Goal: Task Accomplishment & Management: Manage account settings

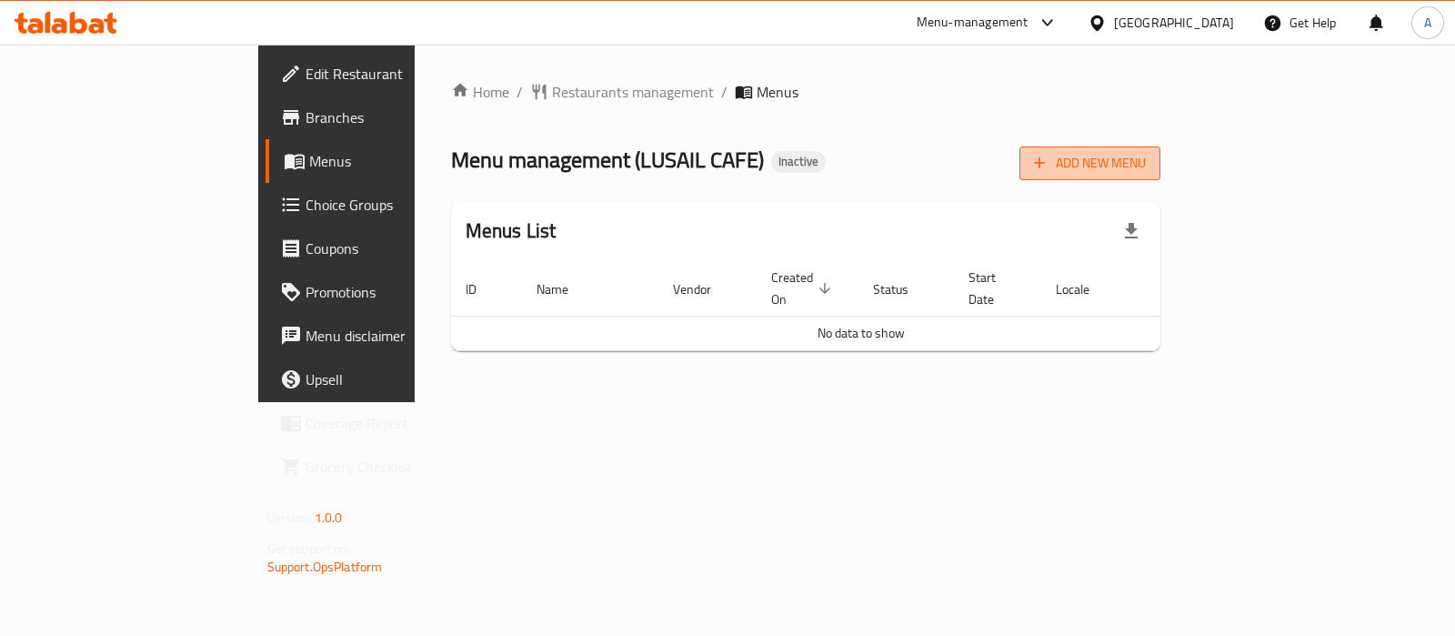
click at [1146, 166] on span "Add New Menu" at bounding box center [1090, 163] width 112 height 23
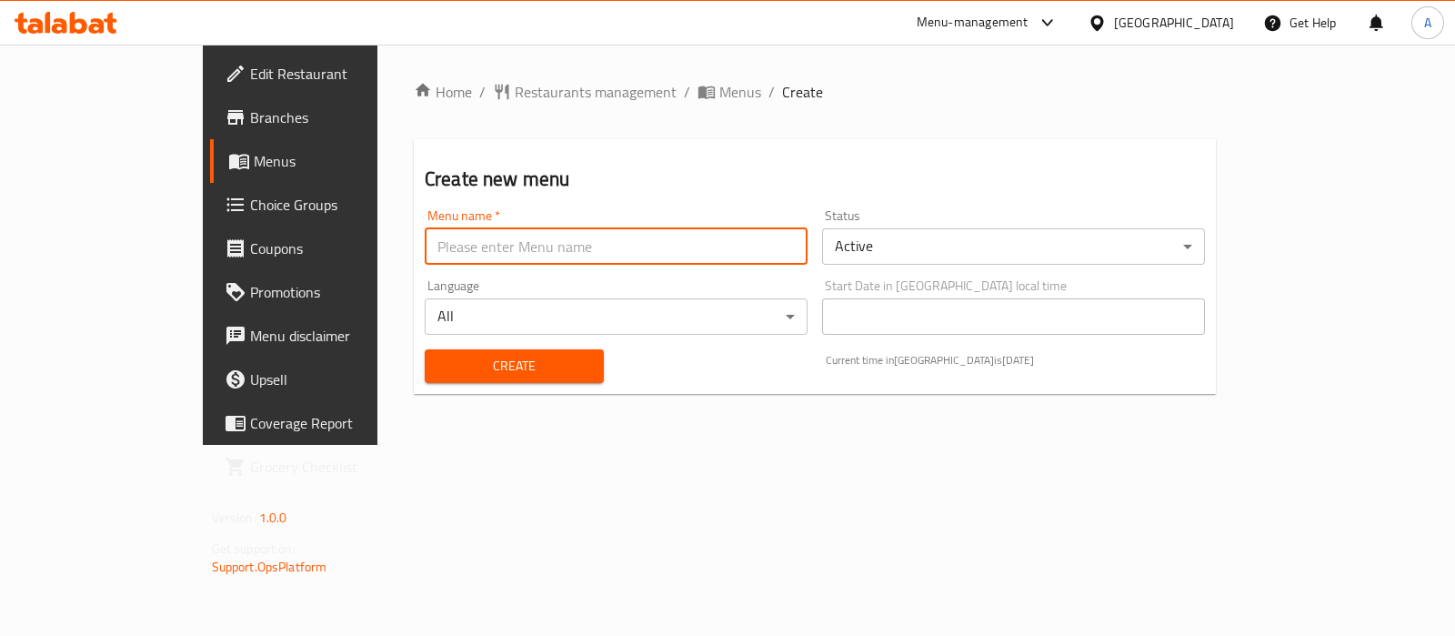
click at [724, 237] on input "text" at bounding box center [616, 246] width 383 height 36
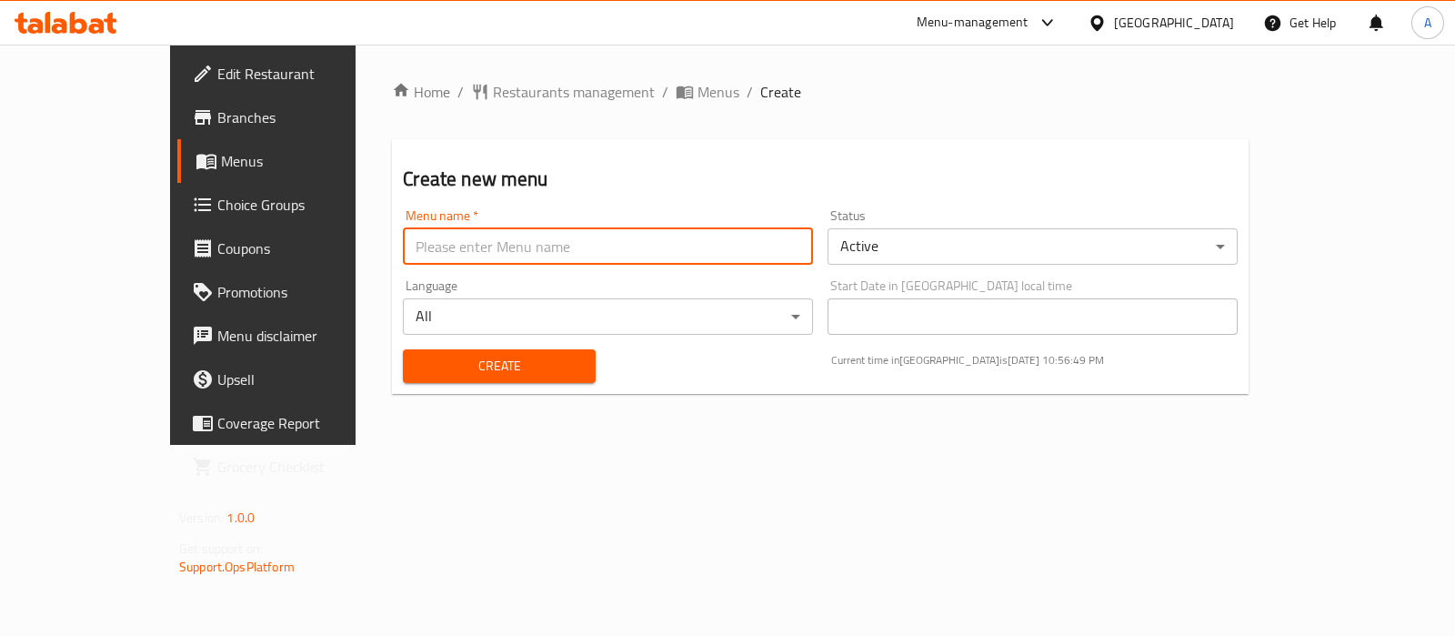
type input "Ameer aa"
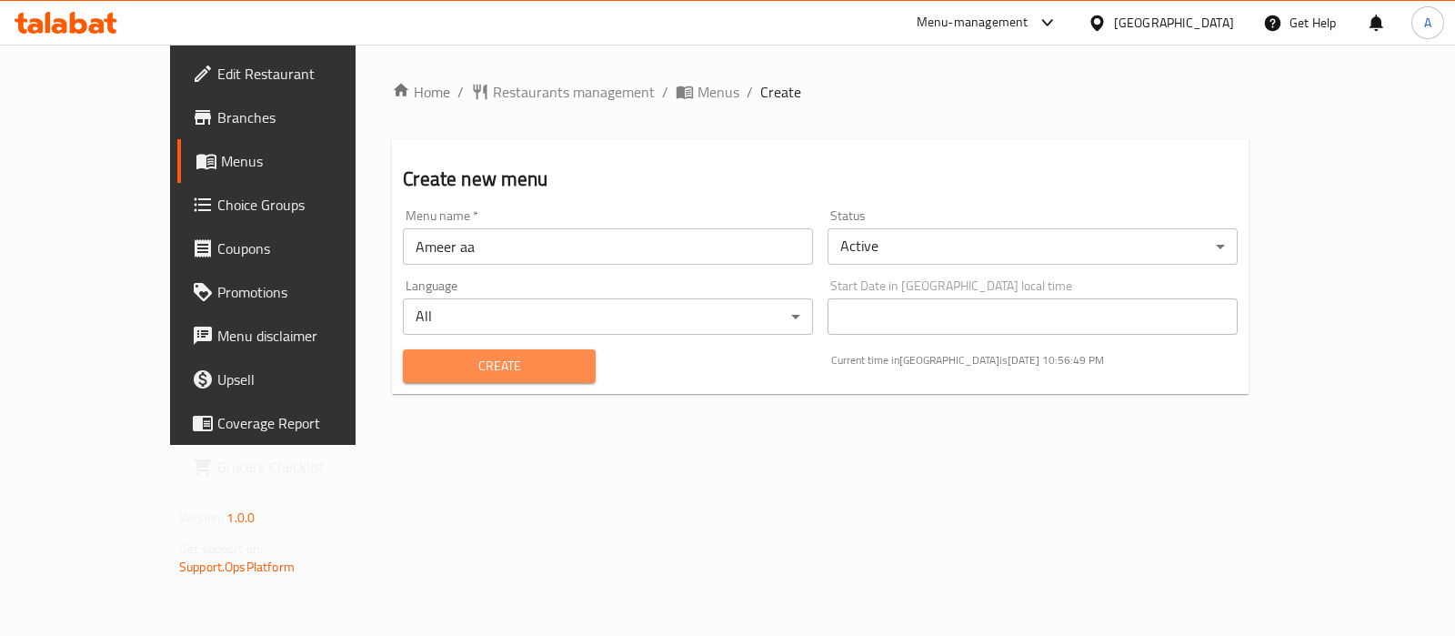
click at [447, 358] on span "Create" at bounding box center [498, 366] width 163 height 23
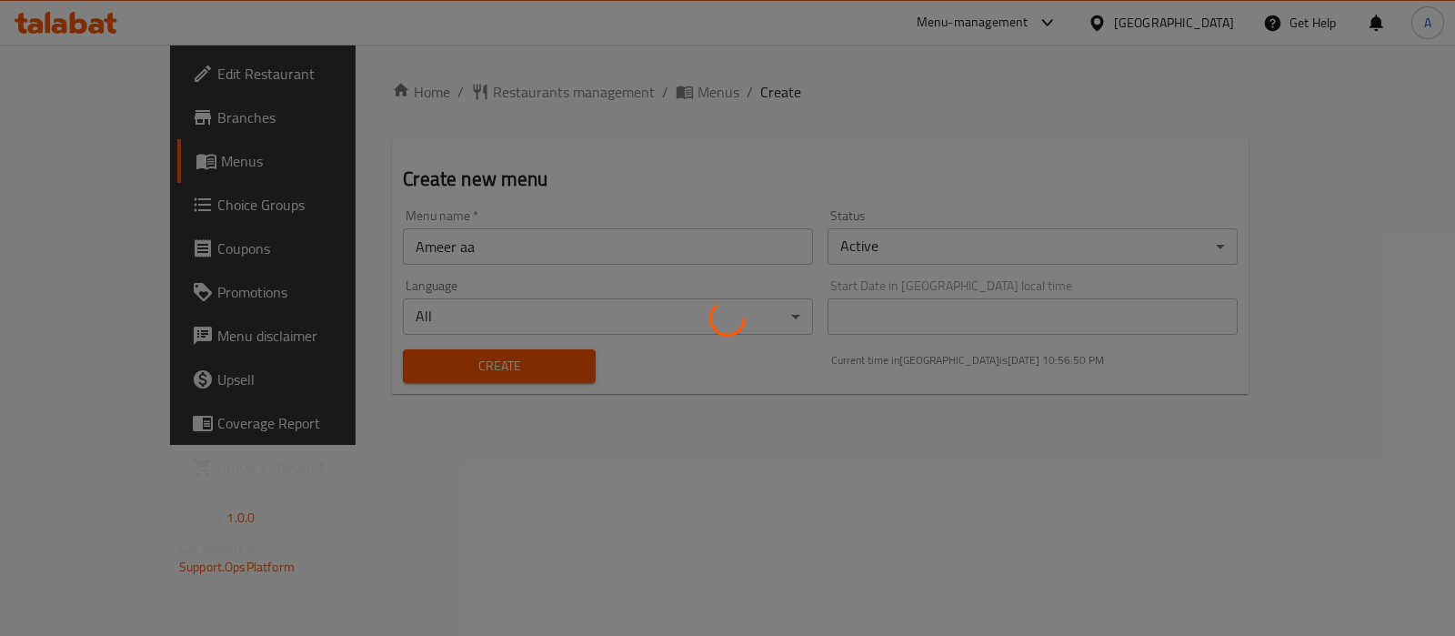
click at [591, 90] on div at bounding box center [727, 318] width 1455 height 636
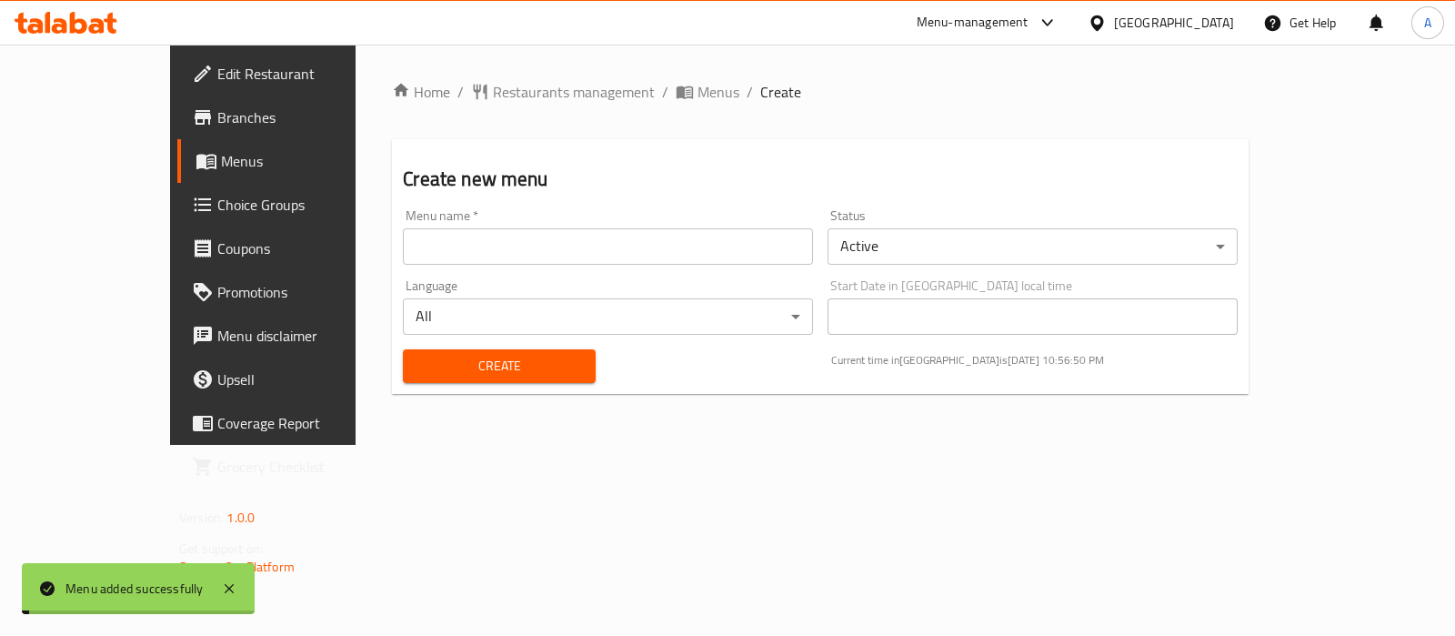
click at [697, 90] on span "Menus" at bounding box center [718, 92] width 42 height 22
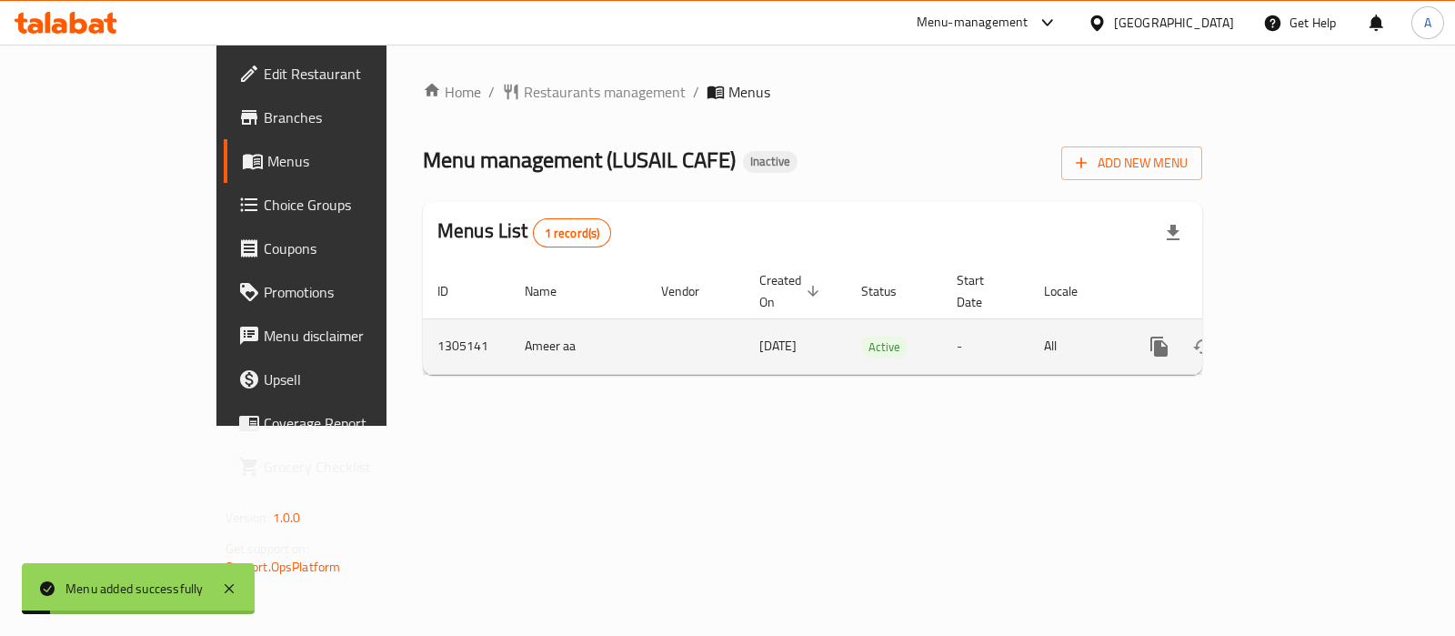
click at [1301, 336] on icon "enhanced table" at bounding box center [1290, 347] width 22 height 22
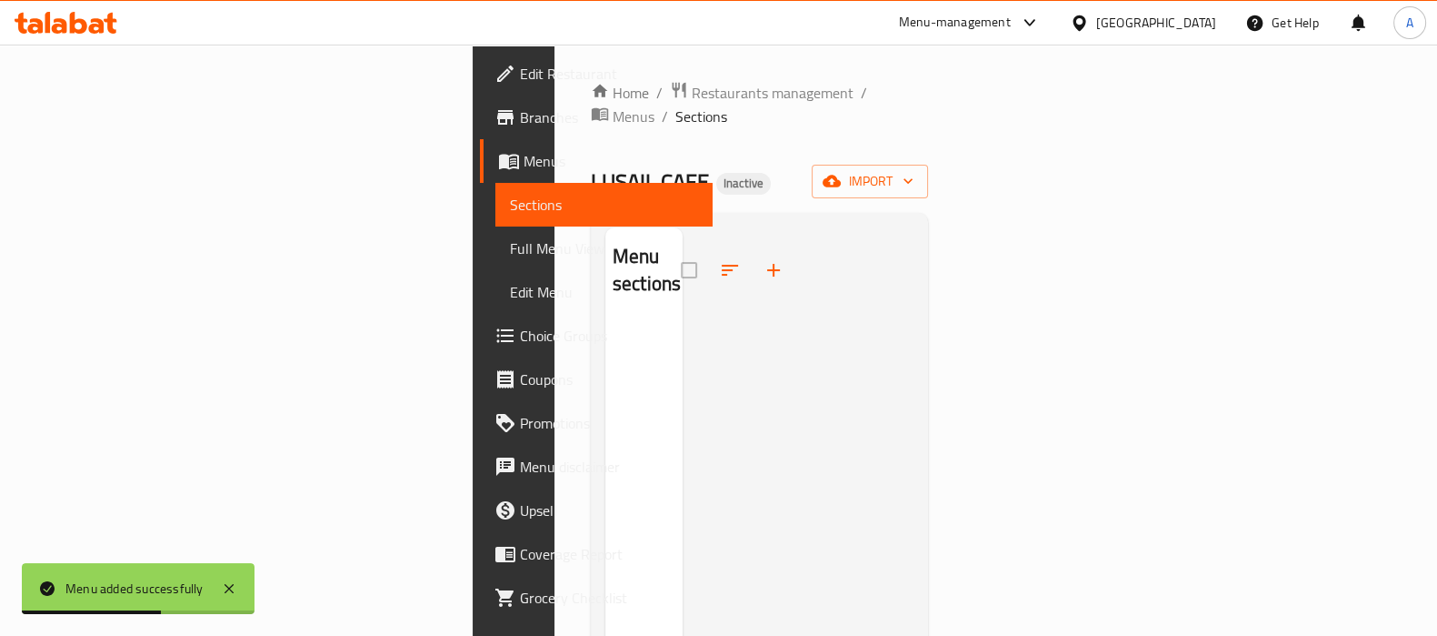
click at [966, 170] on div "Home / Restaurants management / Menus / Sections LUSAIL CAFE Inactive import Me…" at bounding box center [760, 479] width 411 height 869
click at [928, 165] on button "import" at bounding box center [870, 182] width 116 height 34
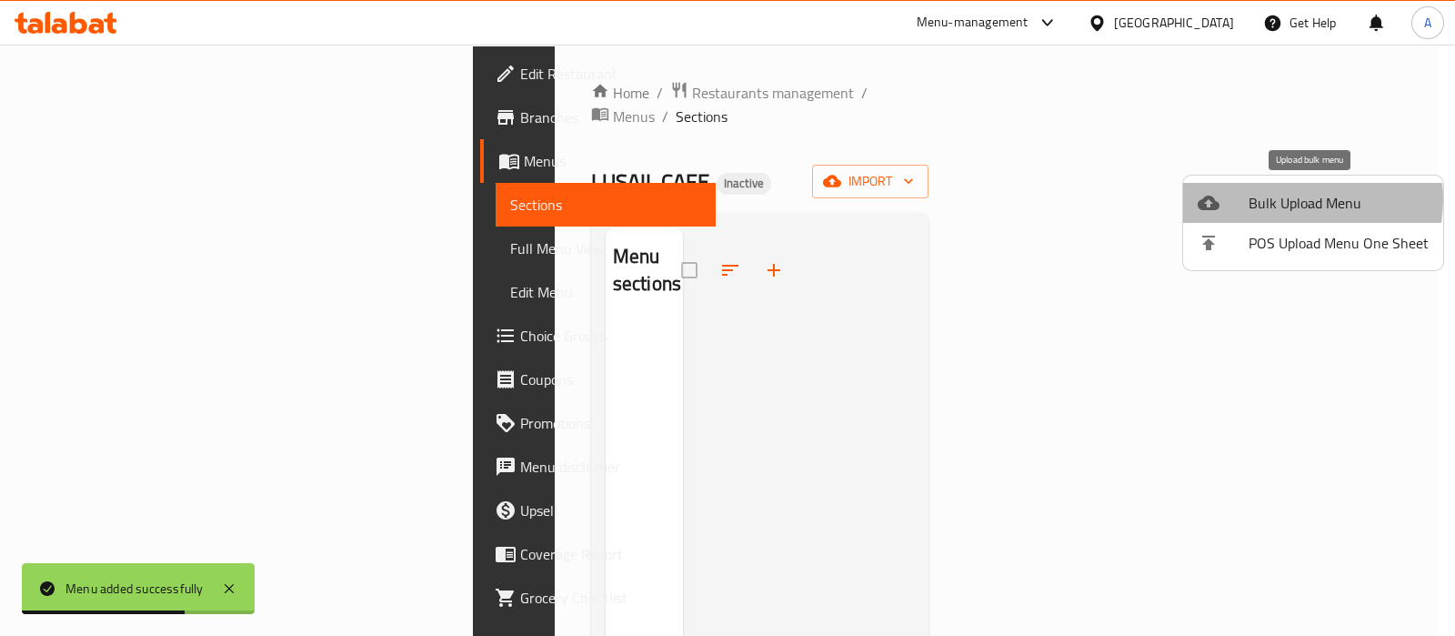
click at [1293, 199] on span "Bulk Upload Menu" at bounding box center [1338, 203] width 180 height 22
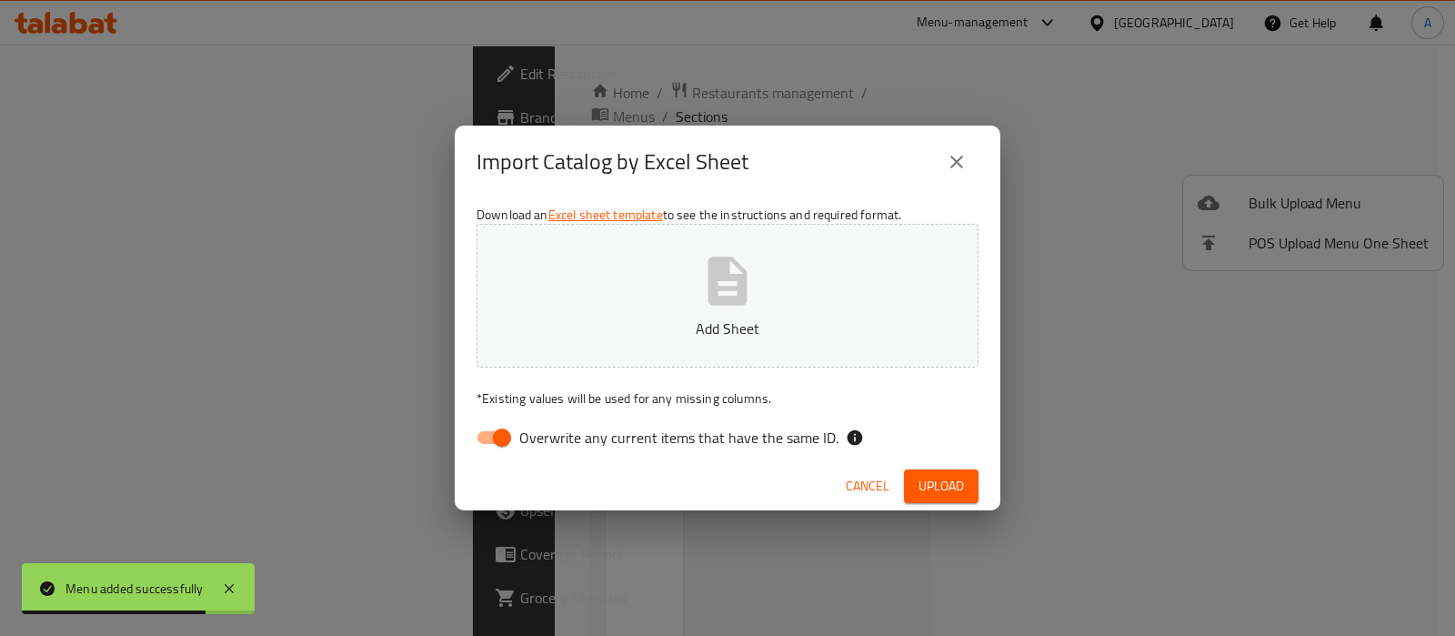
click at [520, 427] on span "Overwrite any current items that have the same ID." at bounding box center [678, 437] width 319 height 22
click at [520, 427] on input "Overwrite any current items that have the same ID." at bounding box center [502, 437] width 104 height 35
checkbox input "false"
click at [686, 263] on button "Add Sheet" at bounding box center [727, 296] width 502 height 144
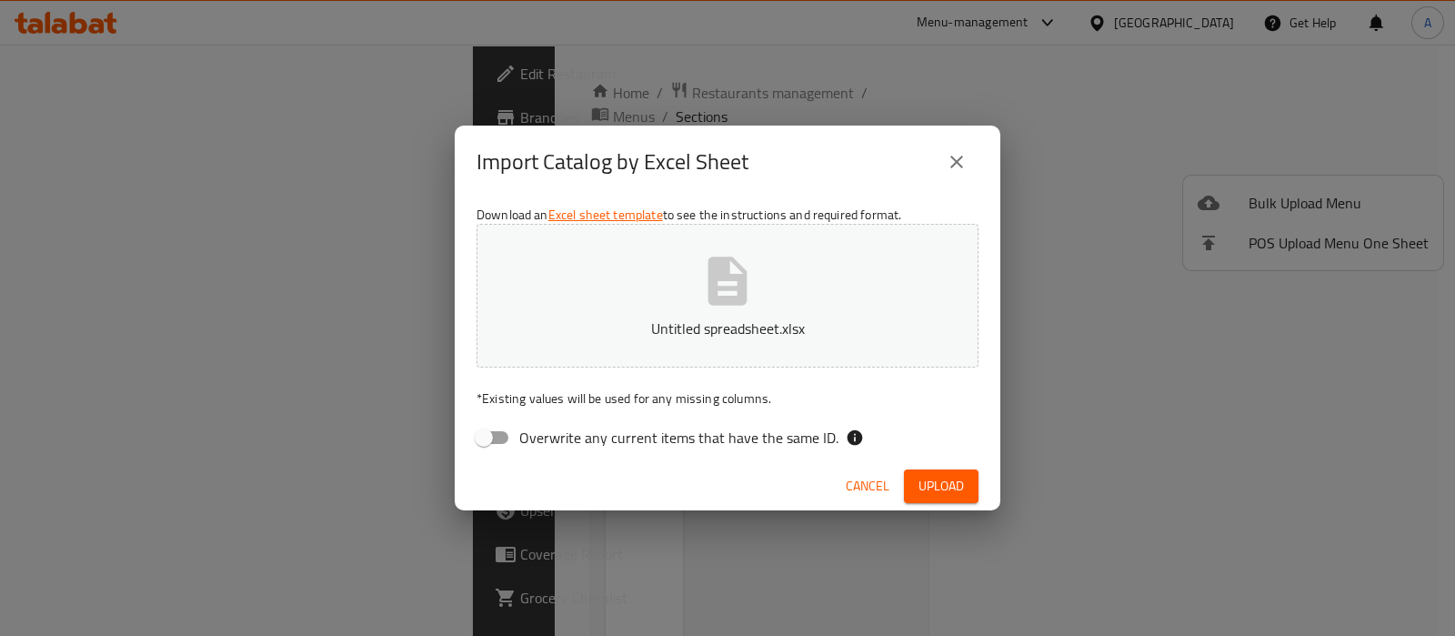
click at [914, 480] on button "Upload" at bounding box center [941, 486] width 75 height 34
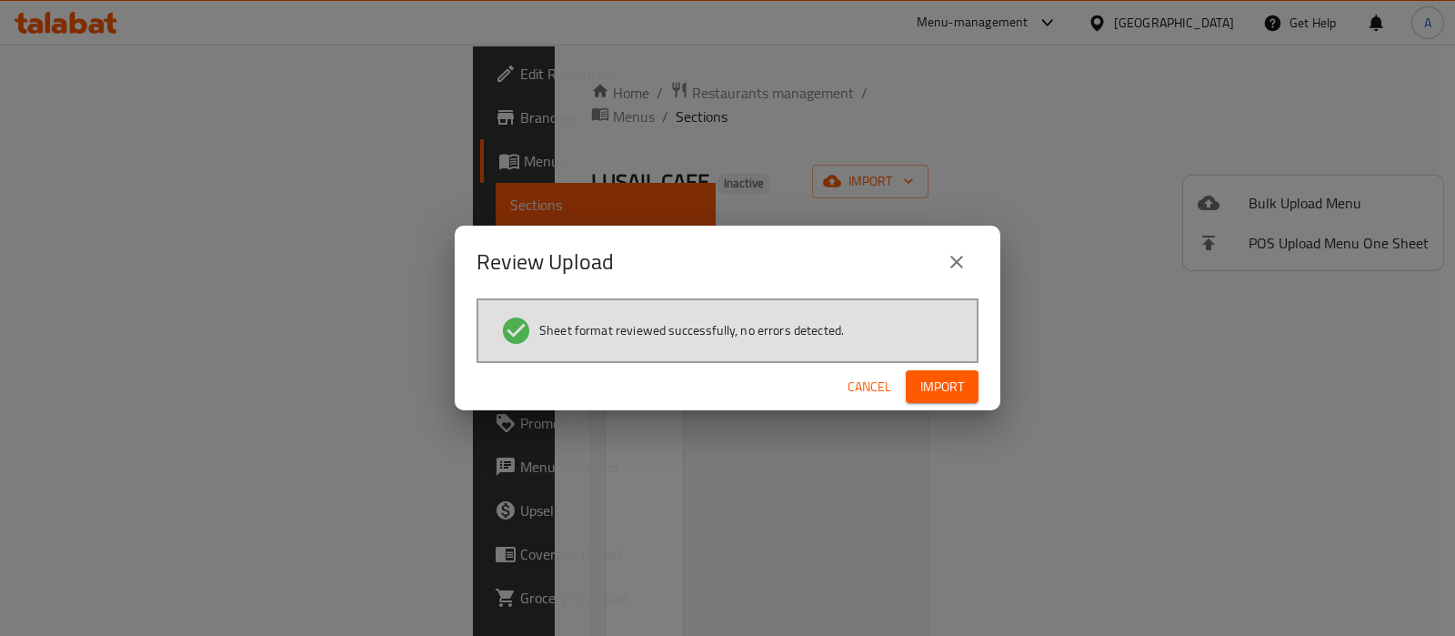
click at [964, 392] on button "Import" at bounding box center [942, 387] width 73 height 34
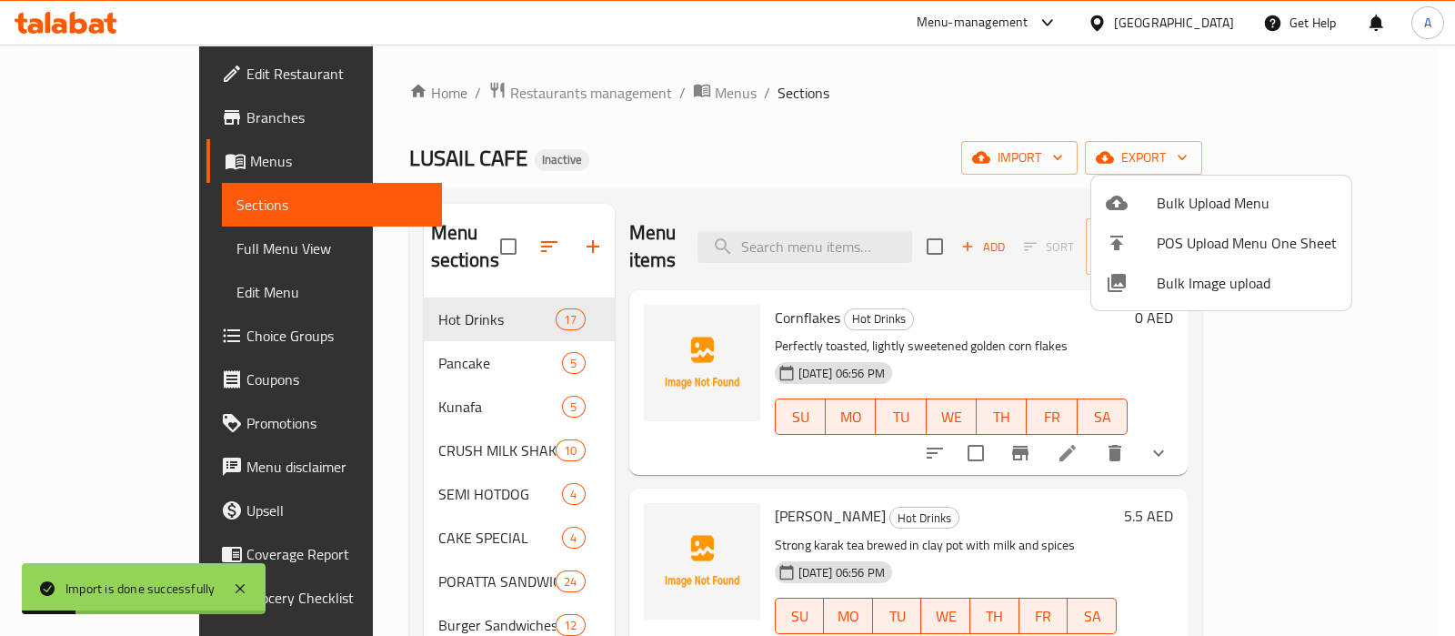
click at [127, 247] on div at bounding box center [727, 318] width 1455 height 636
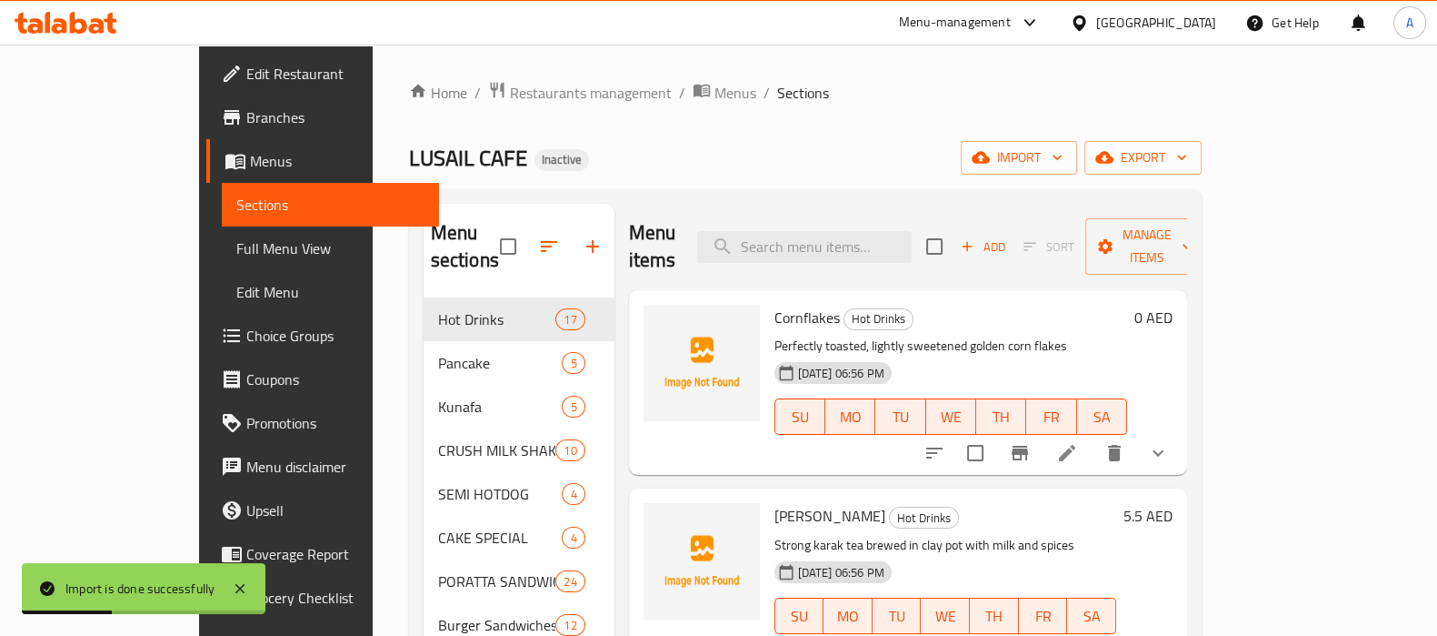
click at [236, 247] on span "Full Menu View" at bounding box center [330, 248] width 188 height 22
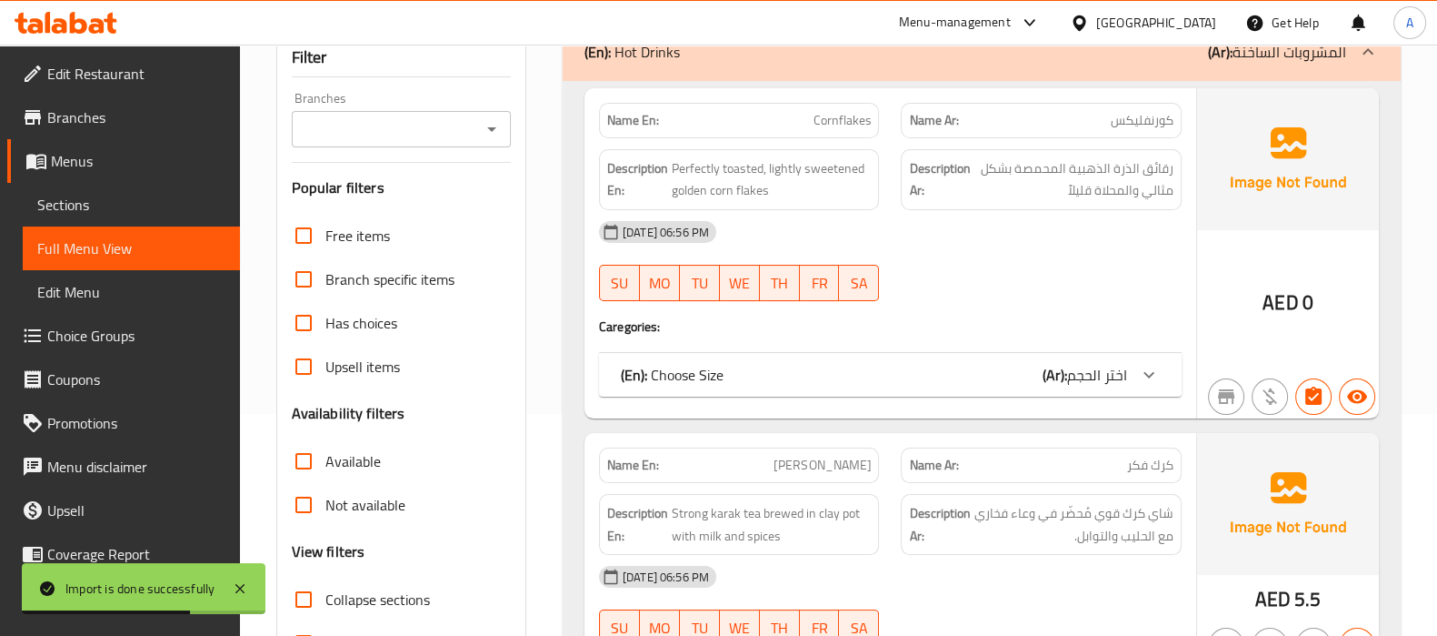
scroll to position [454, 0]
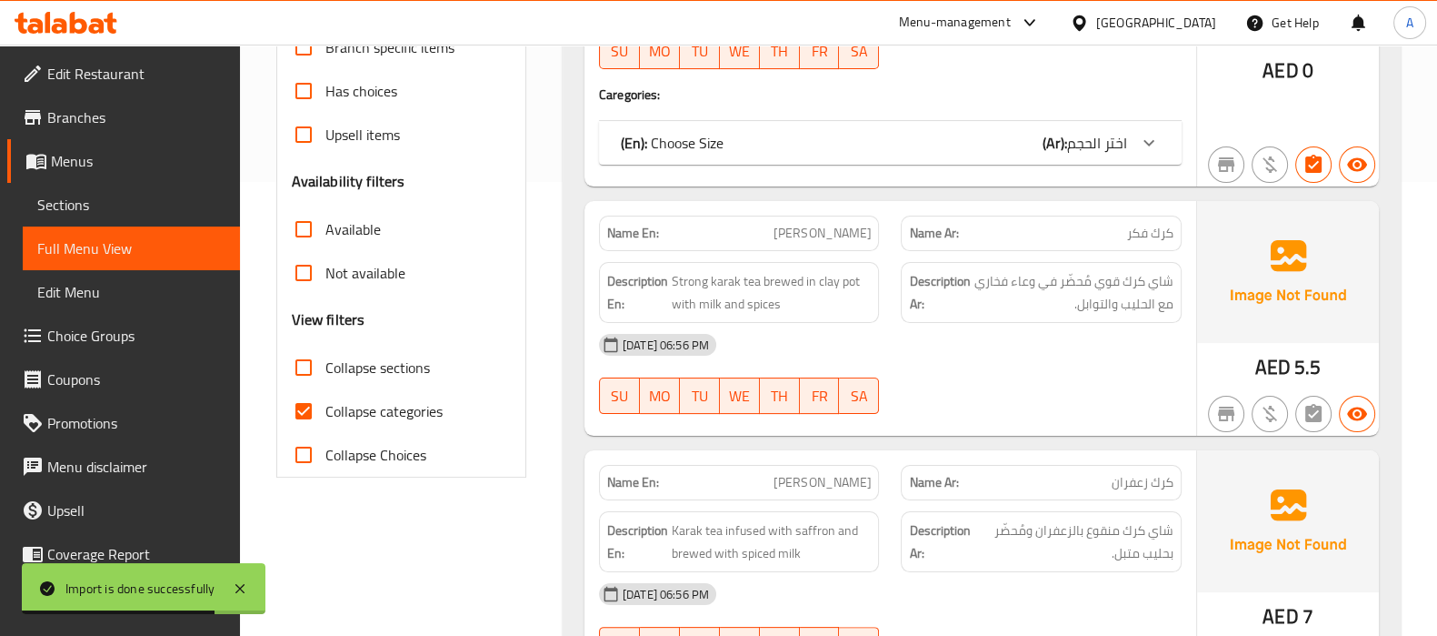
click at [308, 402] on input "Collapse categories" at bounding box center [304, 411] width 44 height 44
checkbox input "false"
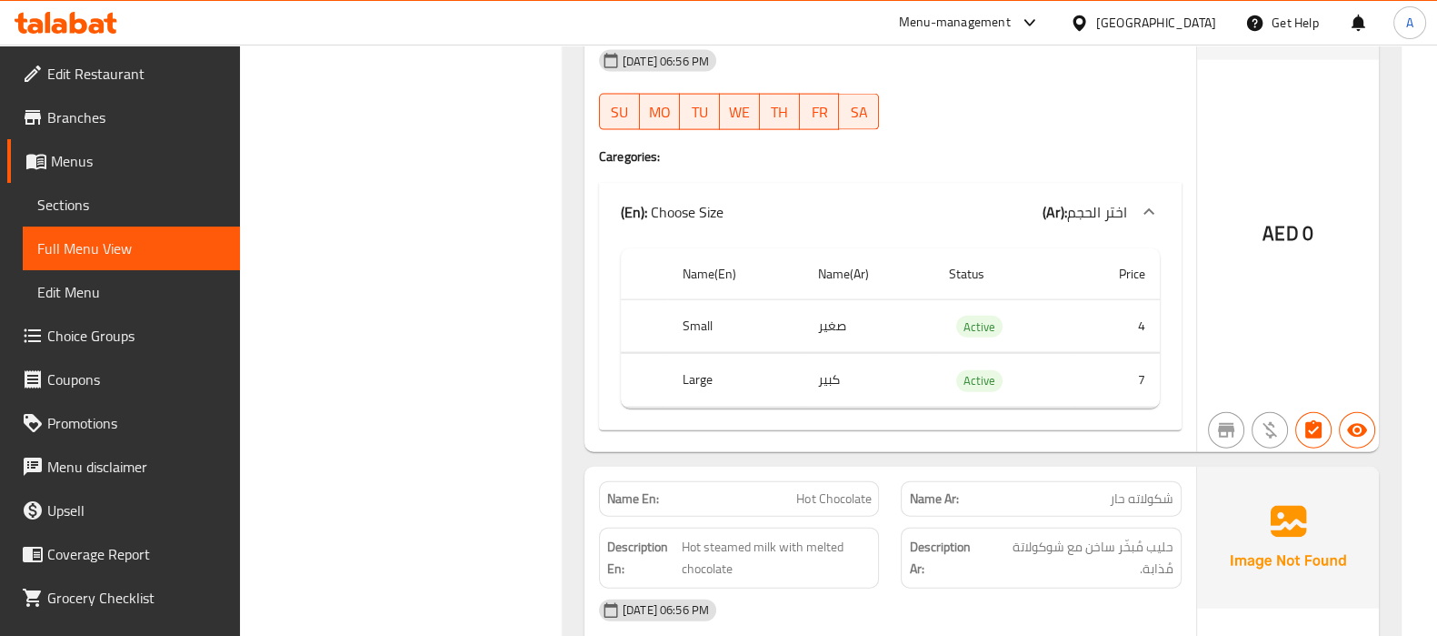
scroll to position [4546, 0]
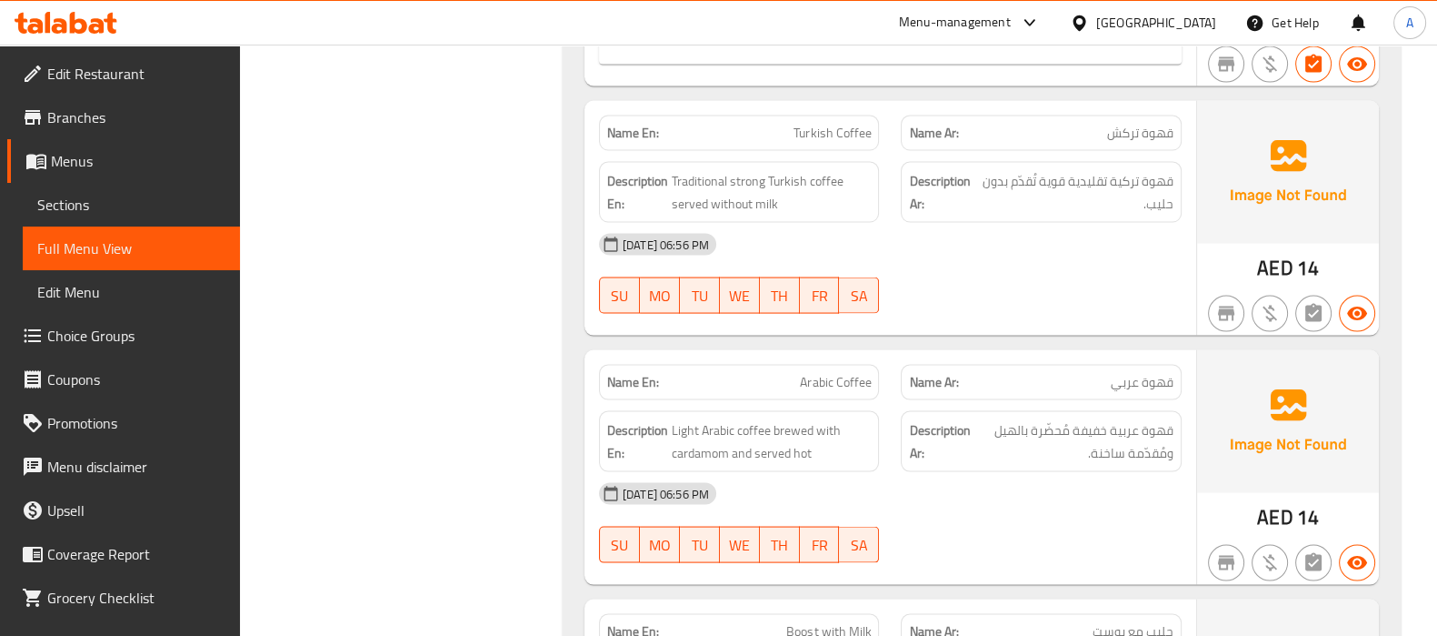
click at [1313, 499] on span "14" at bounding box center [1308, 516] width 22 height 35
click at [1307, 499] on span "14" at bounding box center [1308, 516] width 22 height 35
click at [91, 198] on span "Sections" at bounding box center [131, 205] width 188 height 22
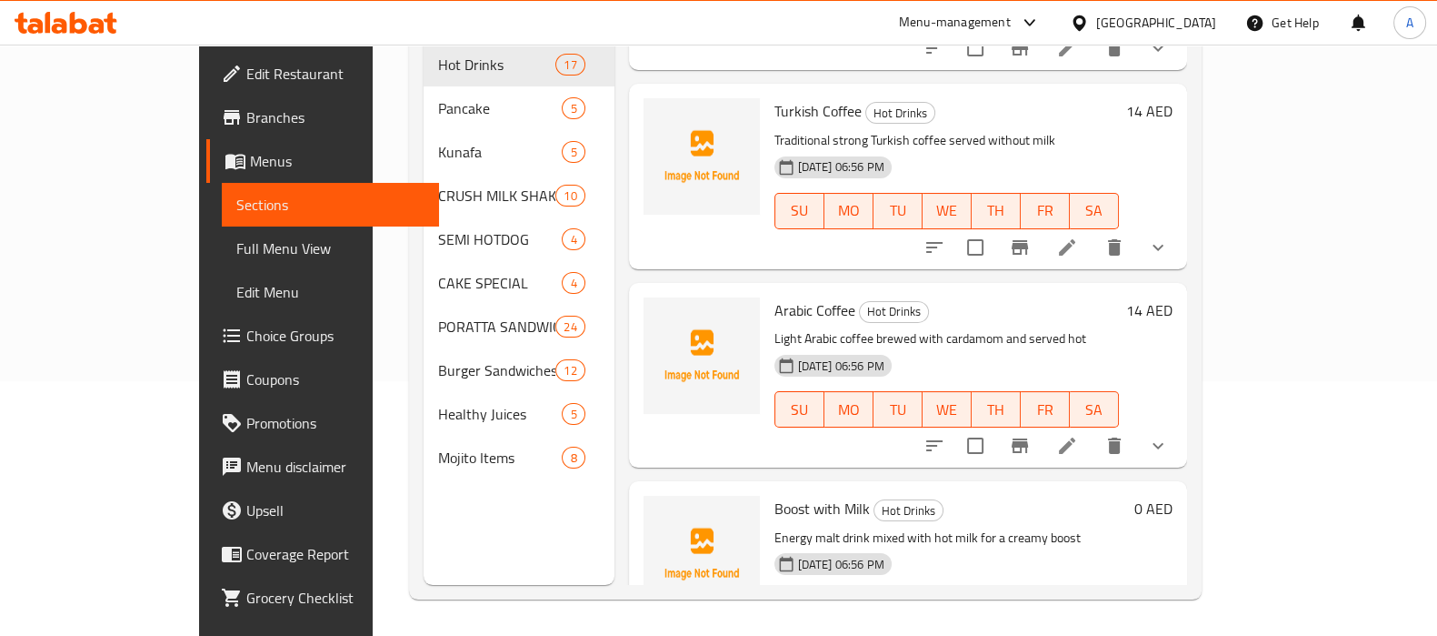
scroll to position [1648, 0]
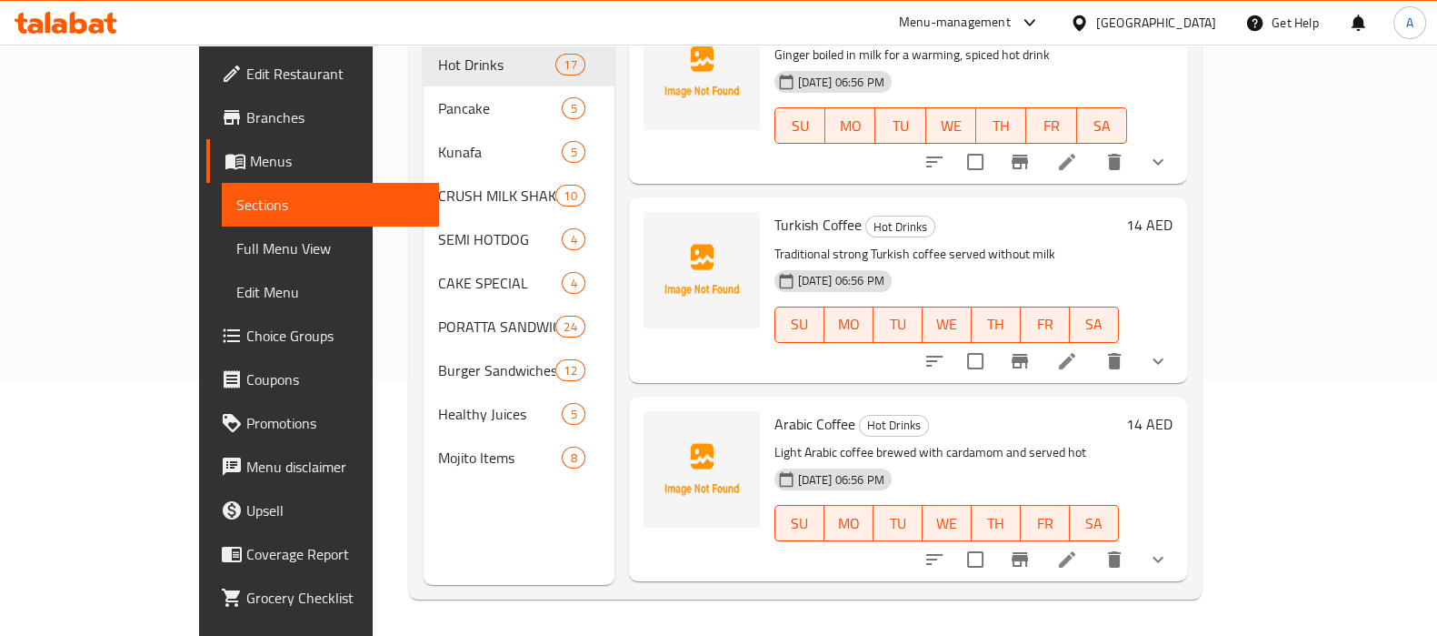
click at [1173, 411] on h6 "14 AED" at bounding box center [1150, 423] width 46 height 25
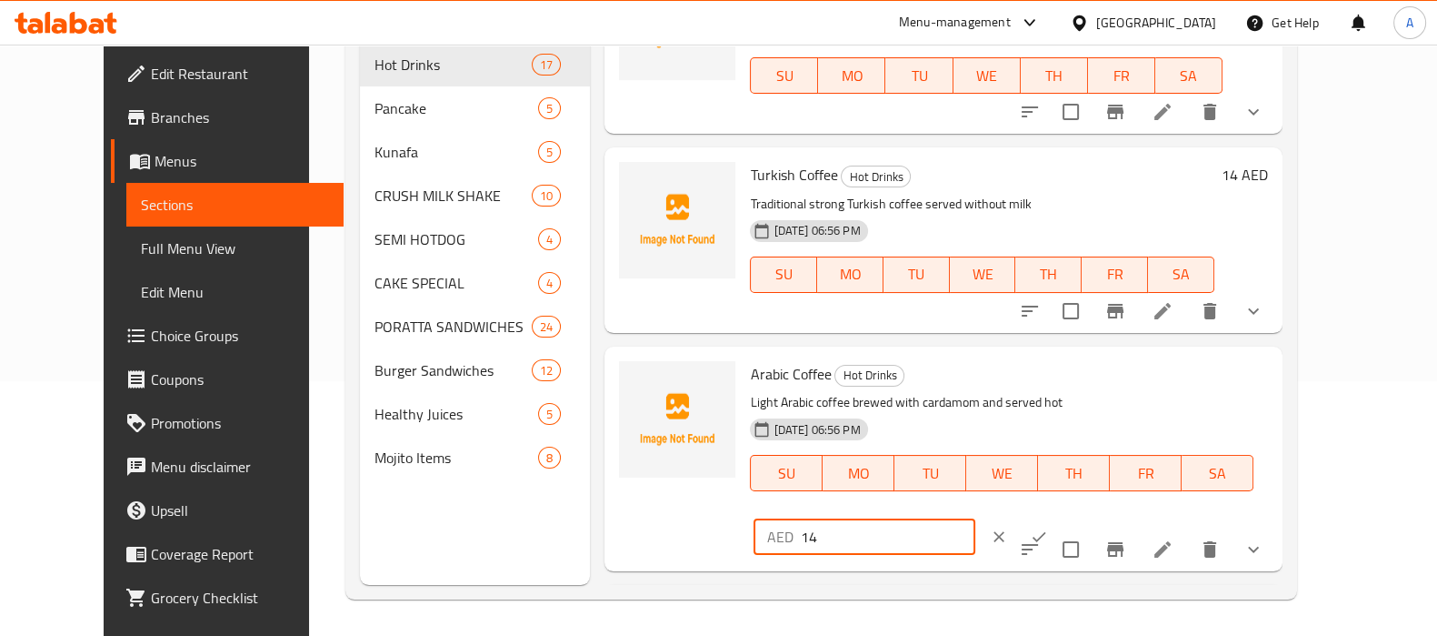
drag, startPoint x: 1155, startPoint y: 379, endPoint x: 1100, endPoint y: 379, distance: 54.6
click at [976, 518] on div "AED 14 ​" at bounding box center [865, 536] width 222 height 36
type input "0"
click at [1048, 527] on icon "ok" at bounding box center [1039, 536] width 18 height 18
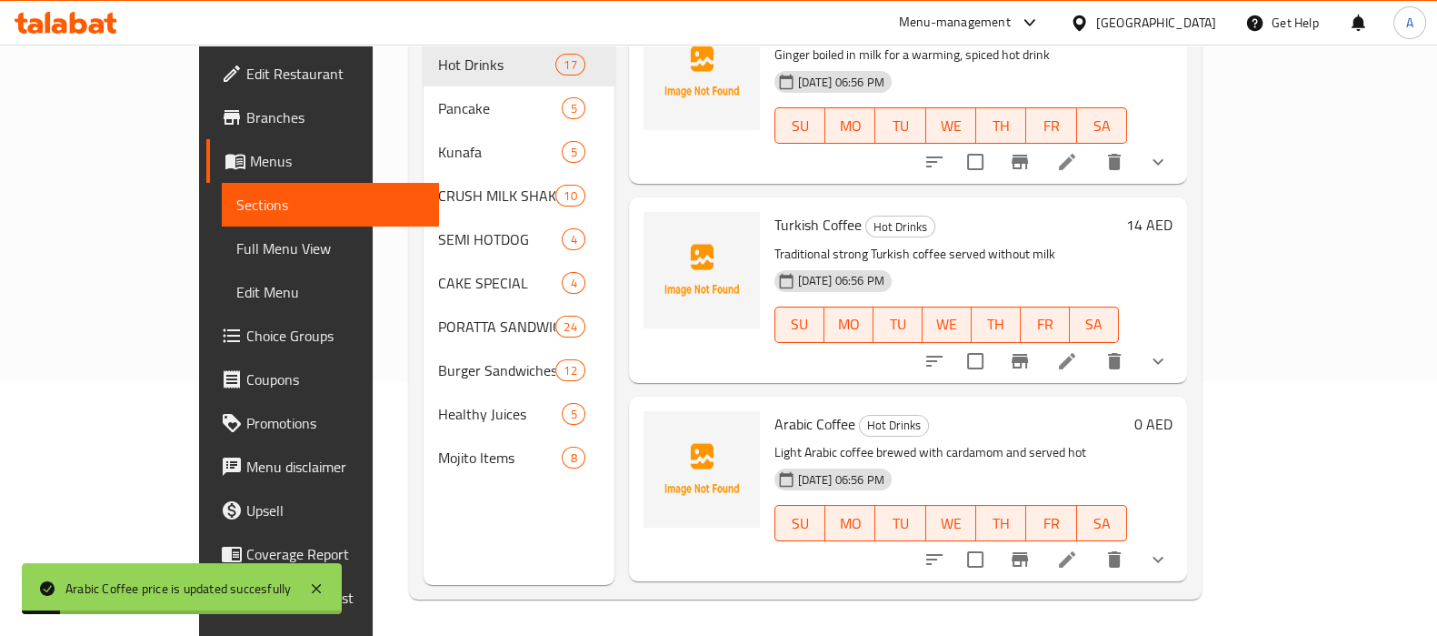
click at [1173, 212] on h6 "14 AED" at bounding box center [1150, 224] width 46 height 25
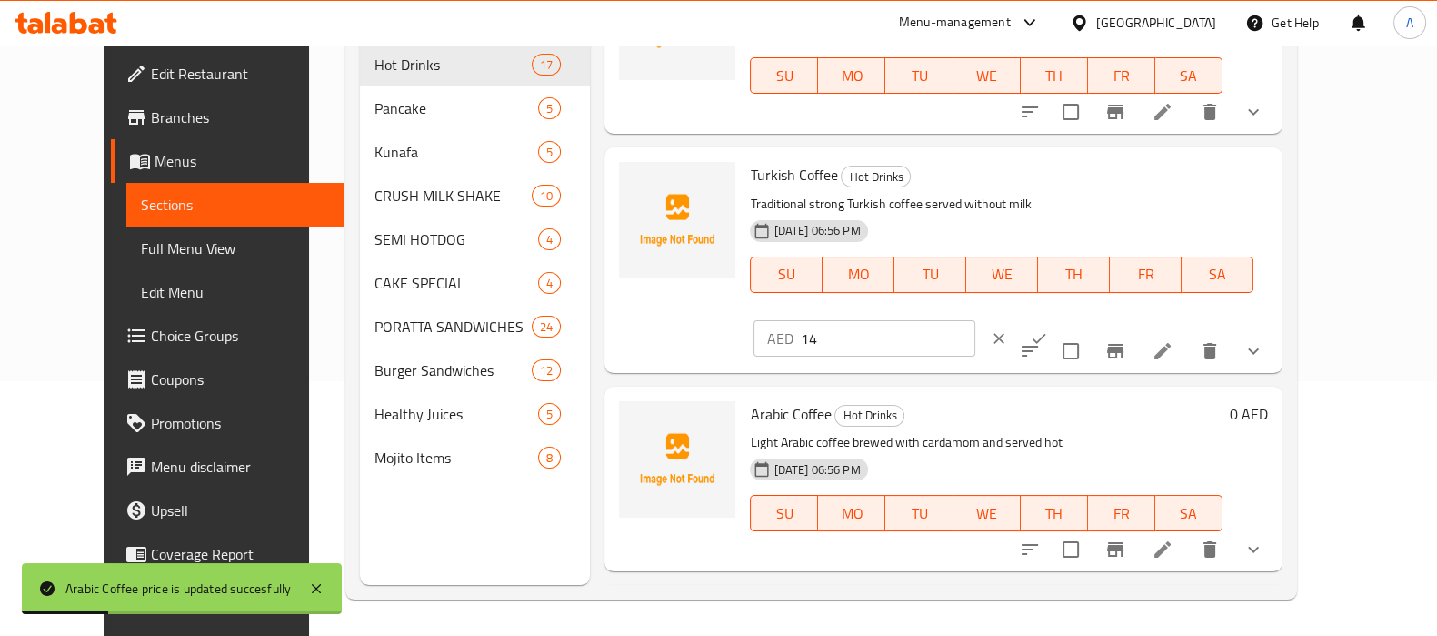
click at [976, 320] on input "14" at bounding box center [887, 338] width 175 height 36
type input "0"
click at [1059, 318] on div at bounding box center [1019, 338] width 80 height 40
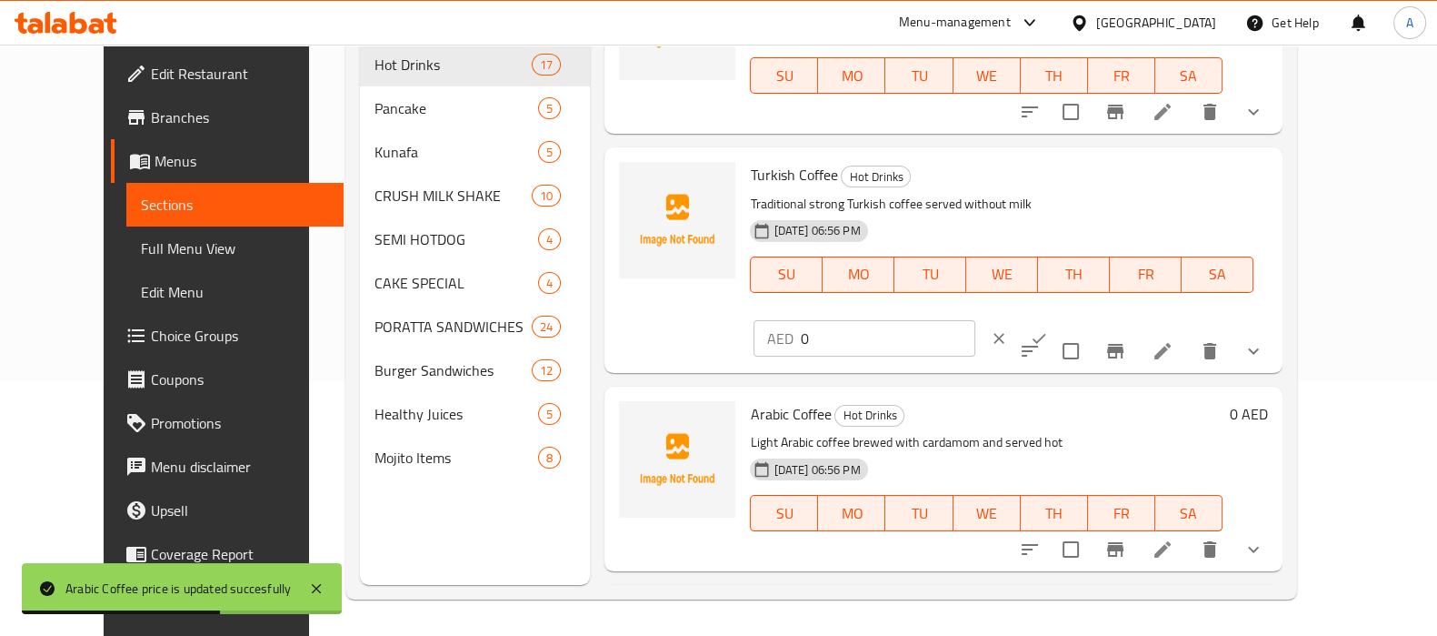
click at [1048, 329] on icon "ok" at bounding box center [1039, 338] width 18 height 18
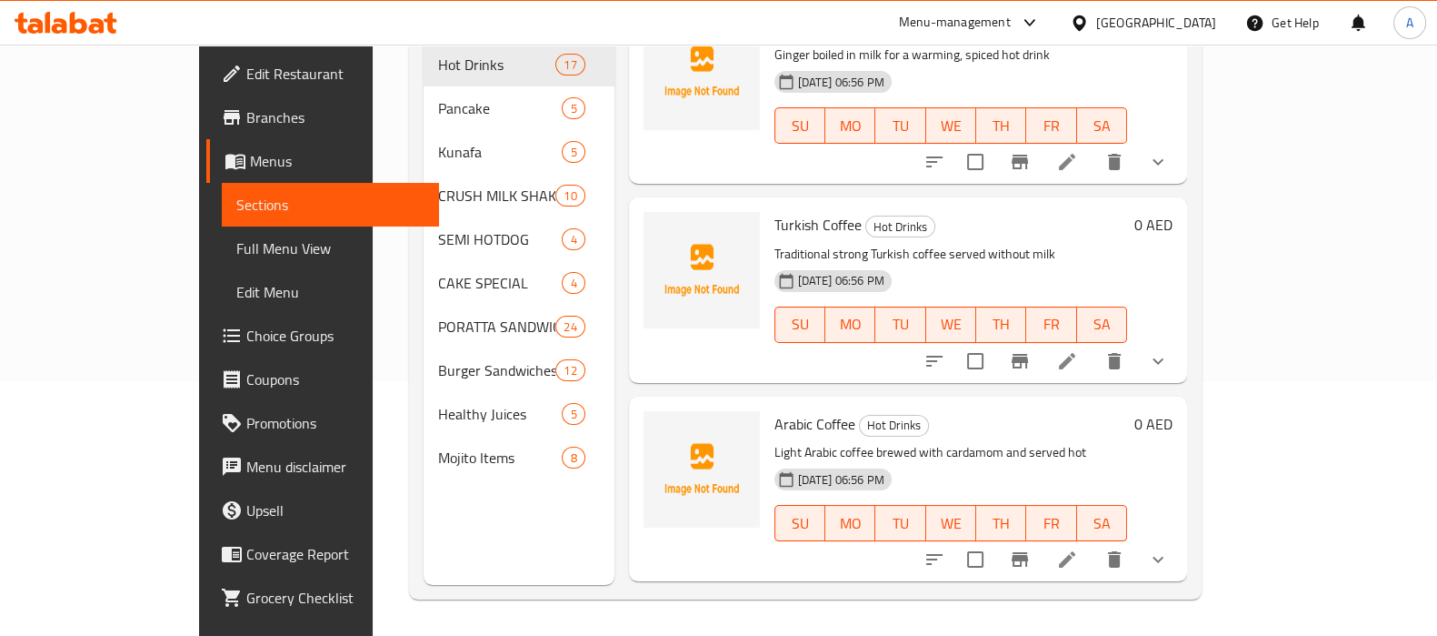
click at [236, 250] on span "Full Menu View" at bounding box center [330, 248] width 188 height 22
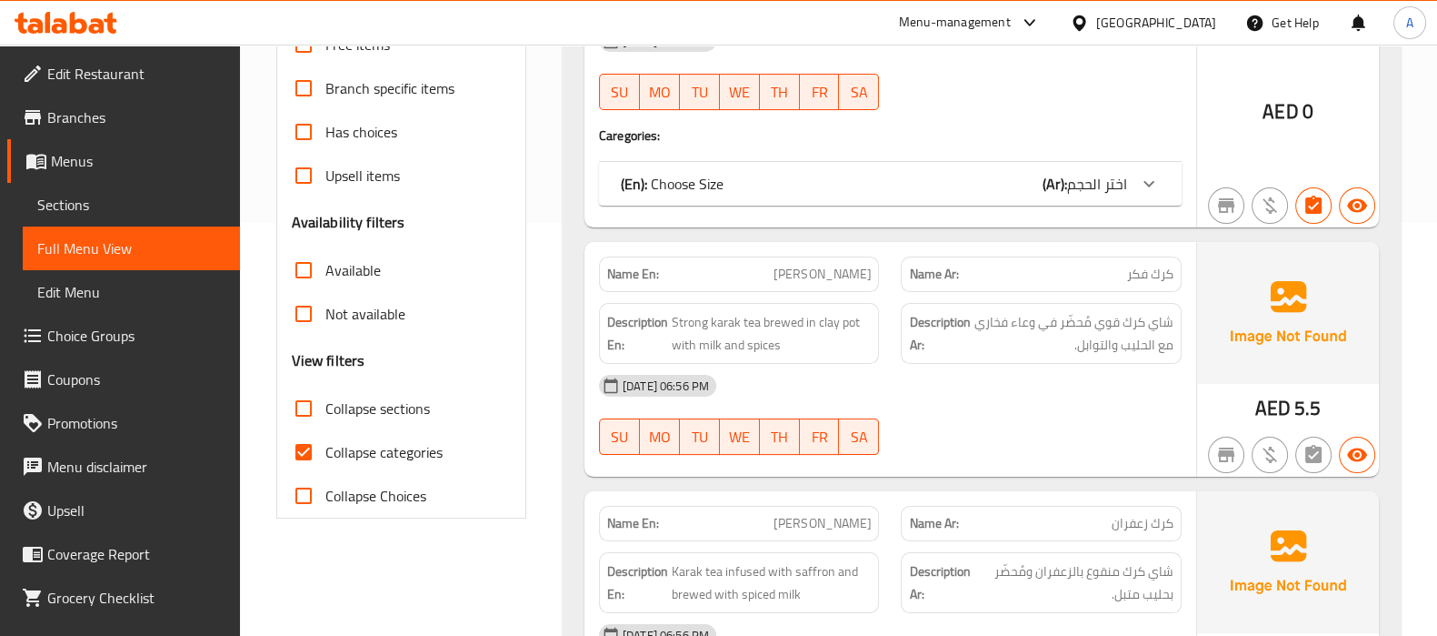
scroll to position [482, 0]
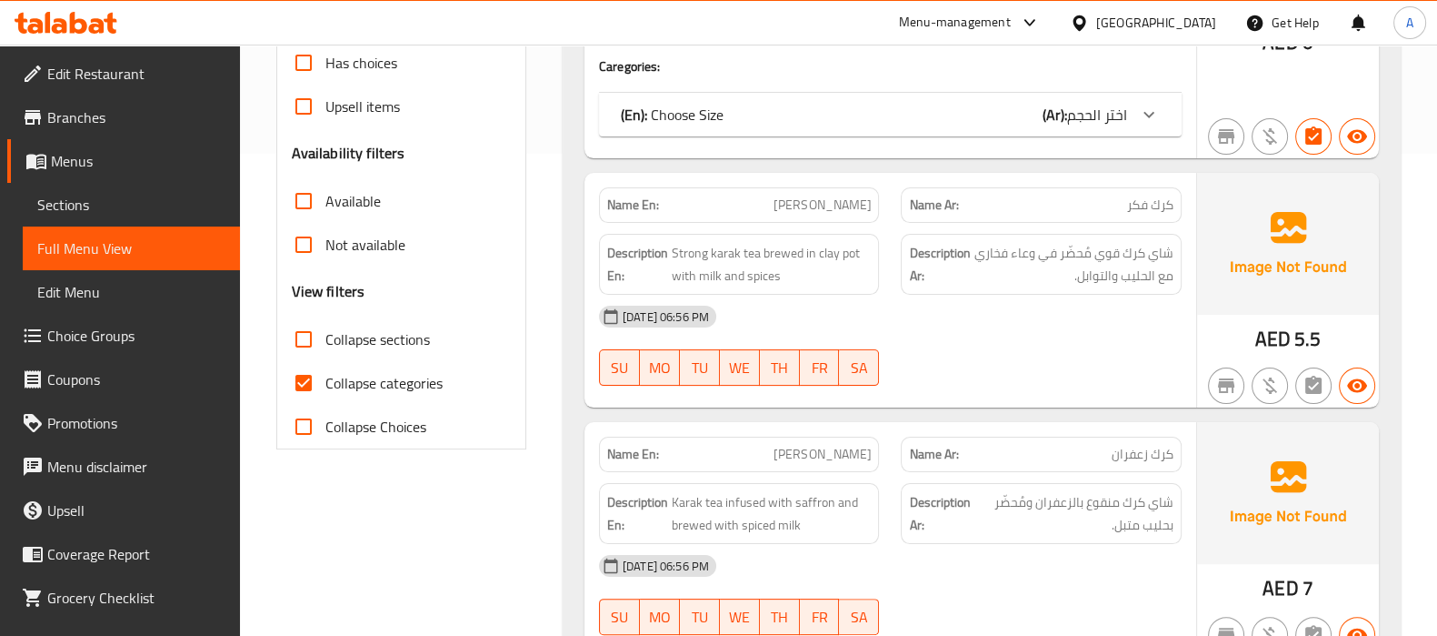
click at [309, 388] on input "Collapse categories" at bounding box center [304, 383] width 44 height 44
checkbox input "false"
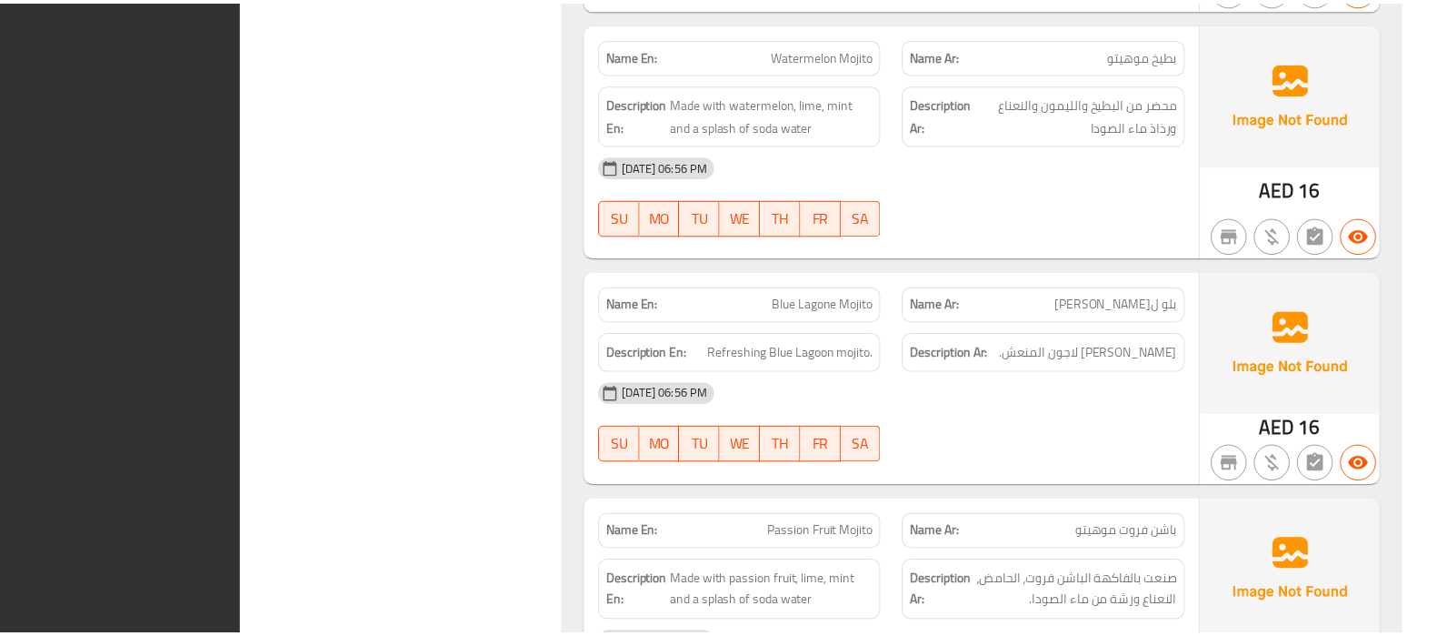
scroll to position [29626, 0]
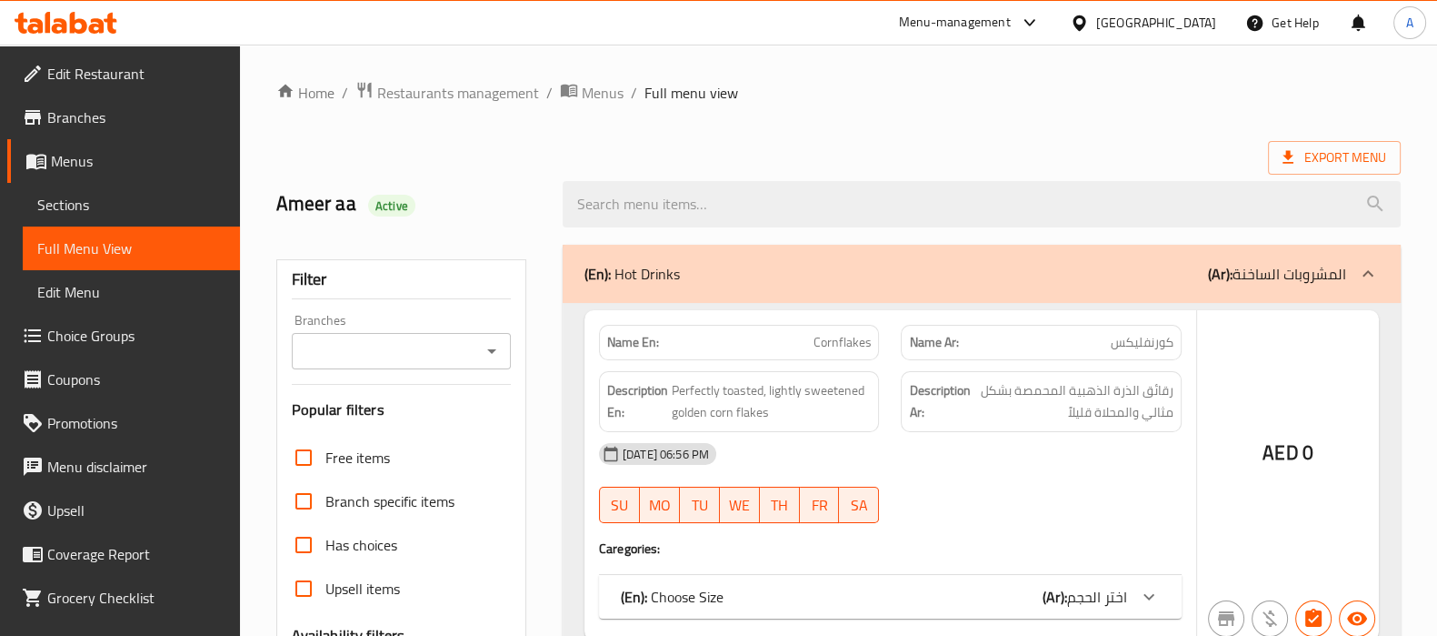
click at [127, 329] on div at bounding box center [718, 318] width 1437 height 636
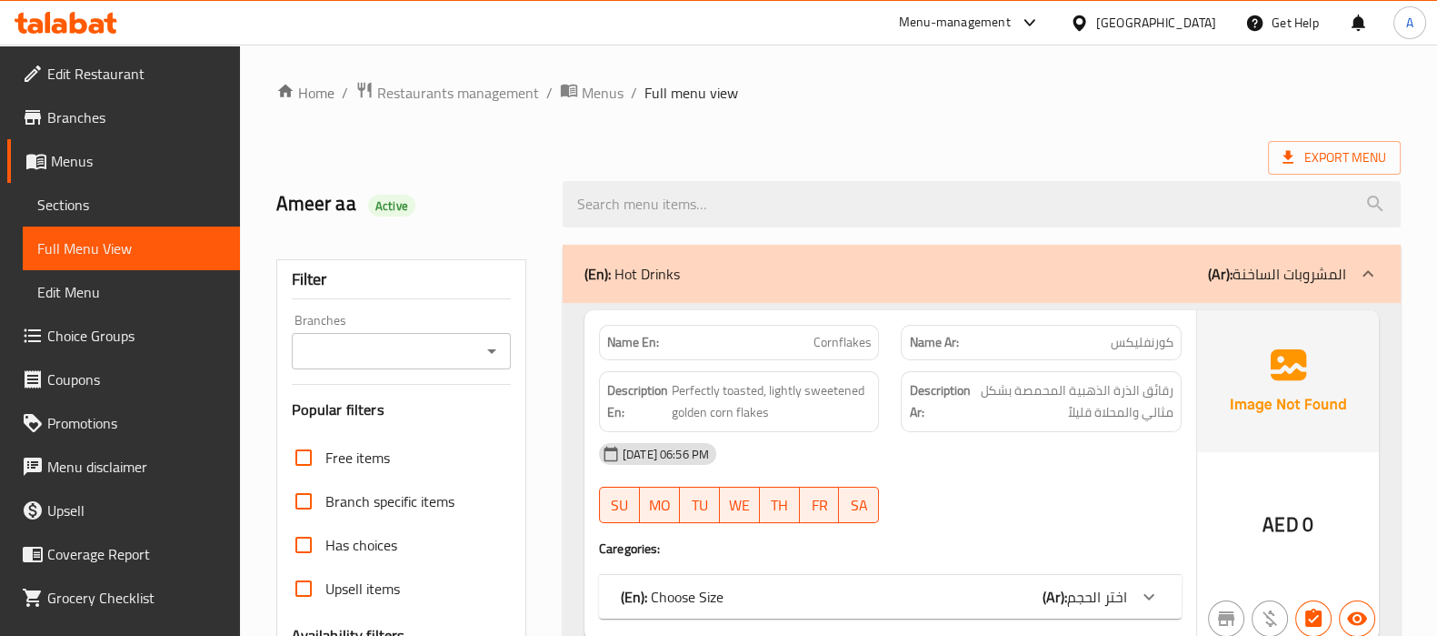
click at [127, 329] on span "Choice Groups" at bounding box center [136, 336] width 178 height 22
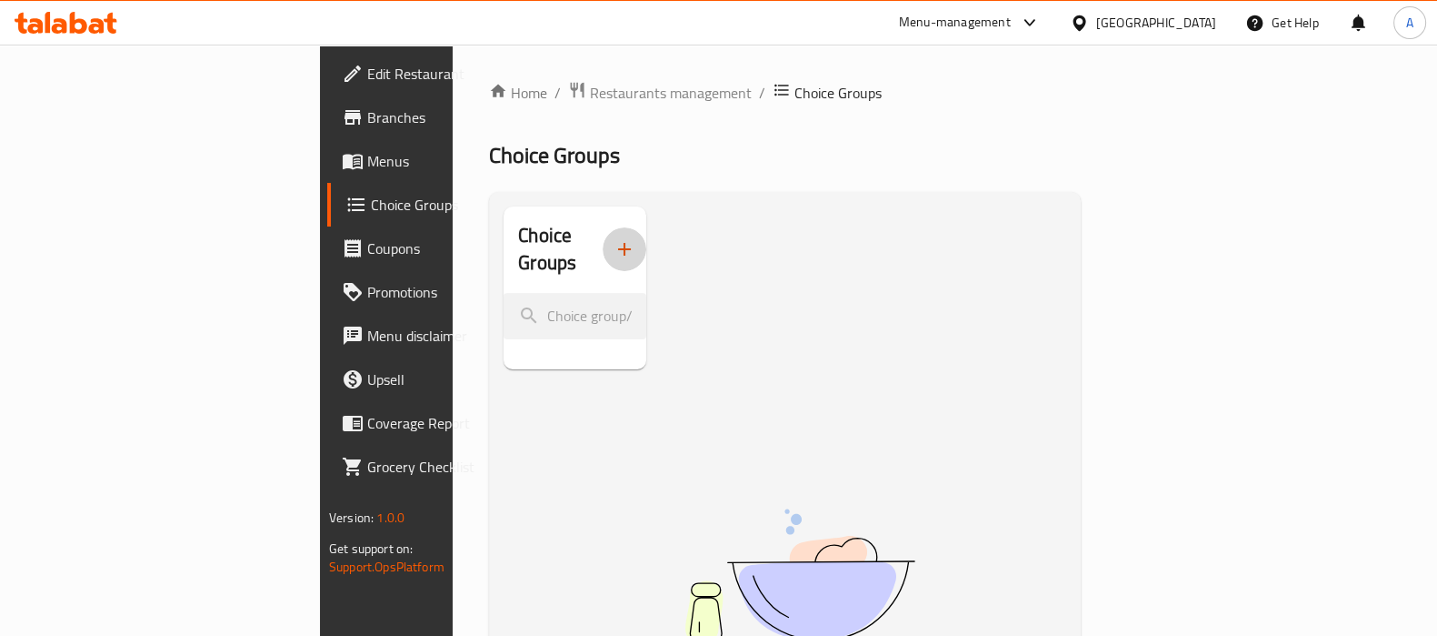
click at [603, 245] on button "button" at bounding box center [625, 249] width 44 height 44
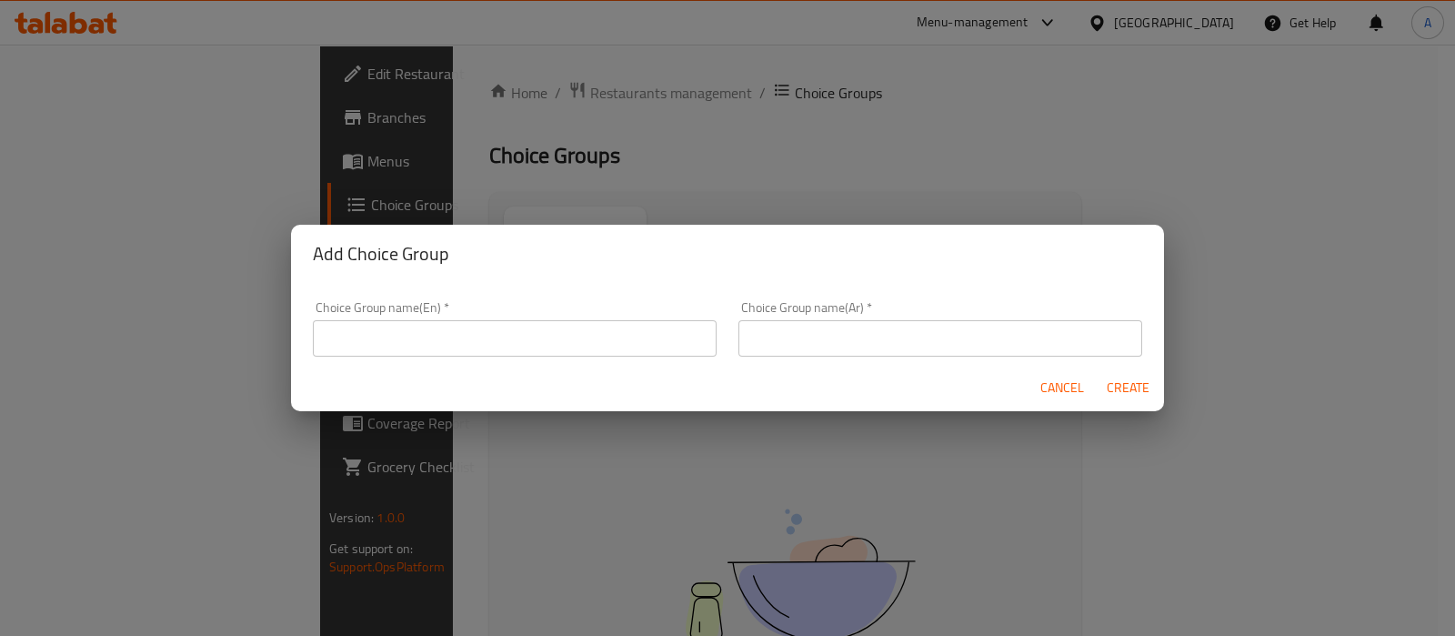
click at [652, 328] on input "text" at bounding box center [515, 338] width 404 height 36
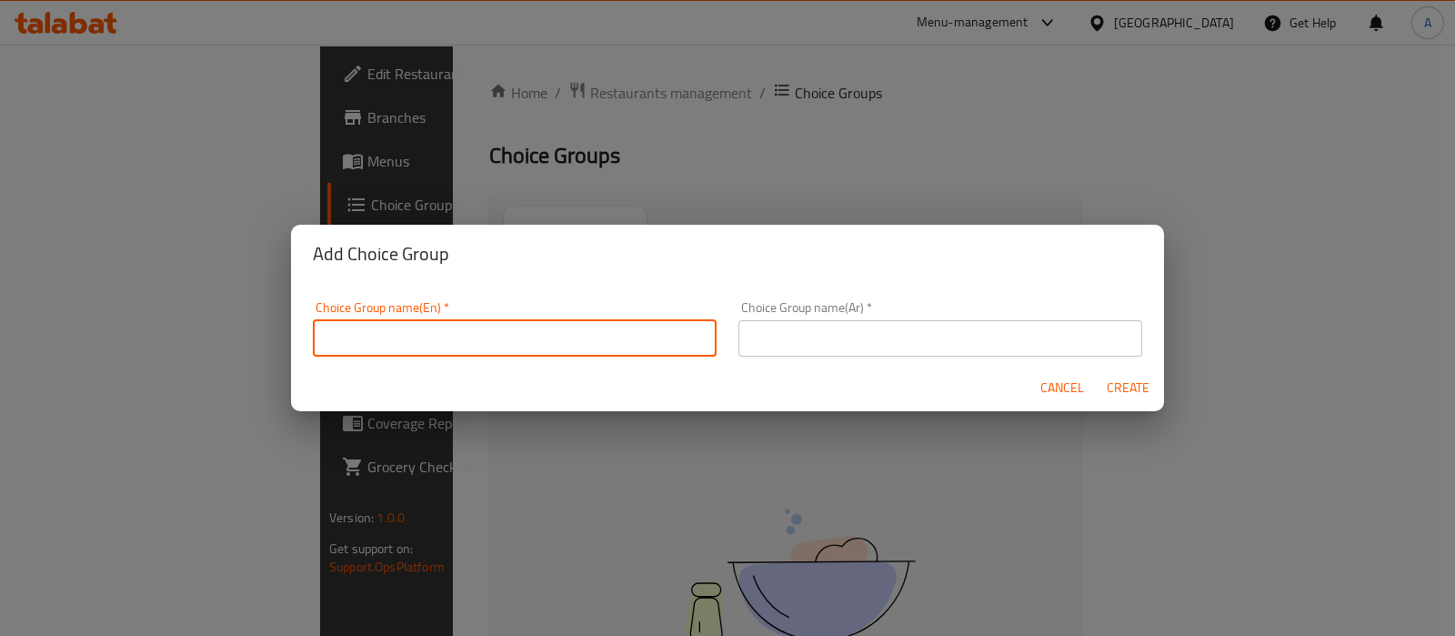
type input "YOUR CHOICE of:"
click at [844, 350] on input "text" at bounding box center [940, 338] width 404 height 36
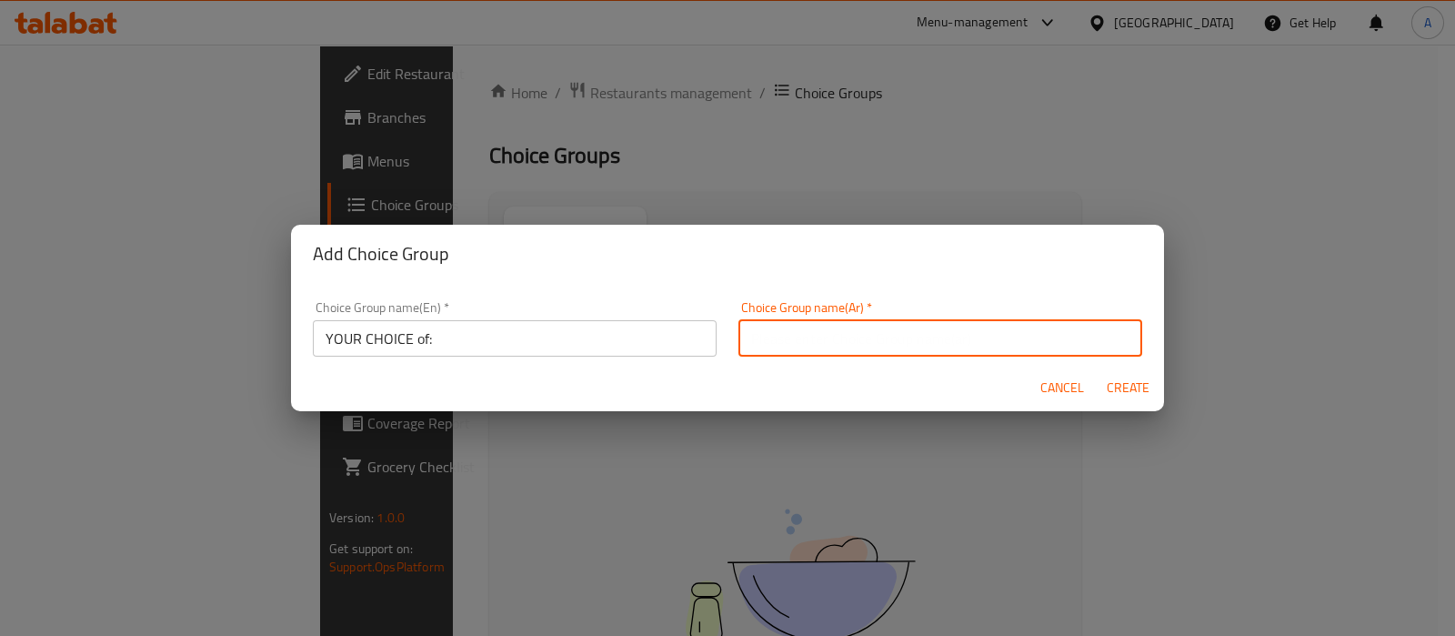
type input "اختيارك من:"
click at [1139, 390] on span "Create" at bounding box center [1128, 387] width 44 height 23
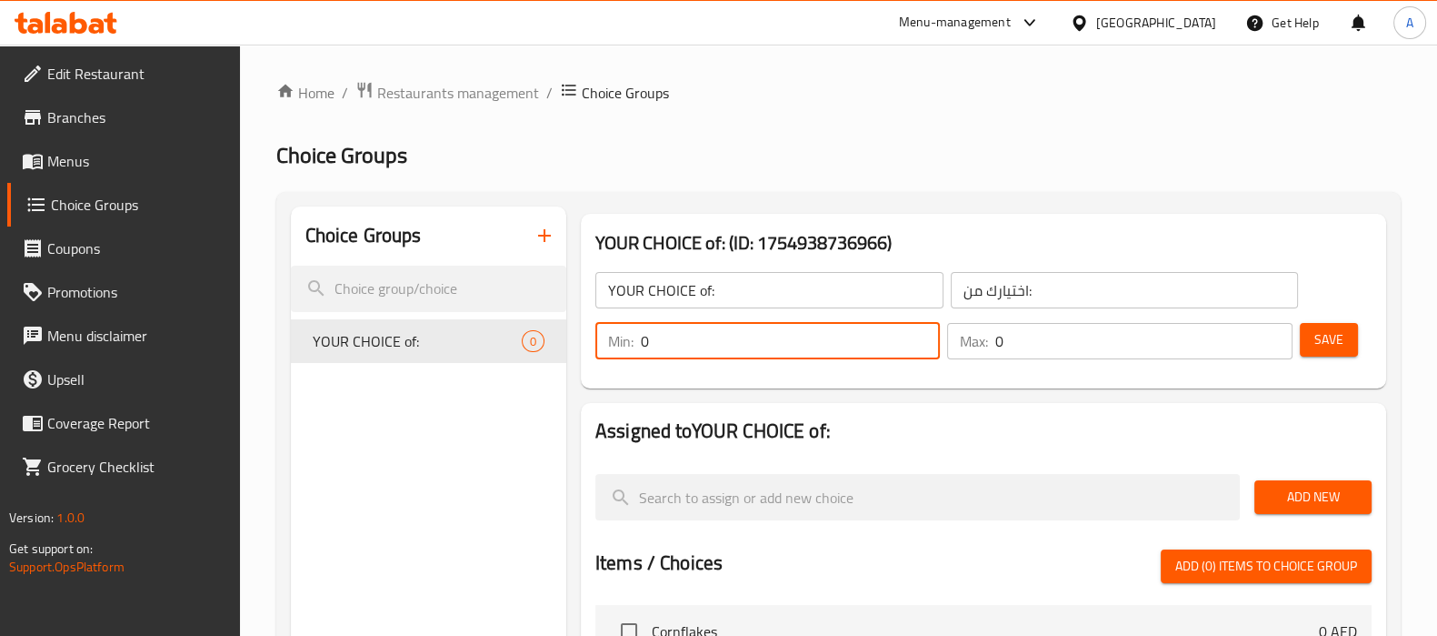
click at [775, 326] on input "0" at bounding box center [790, 341] width 299 height 36
type input "1"
click at [1014, 345] on input "0" at bounding box center [1144, 341] width 296 height 36
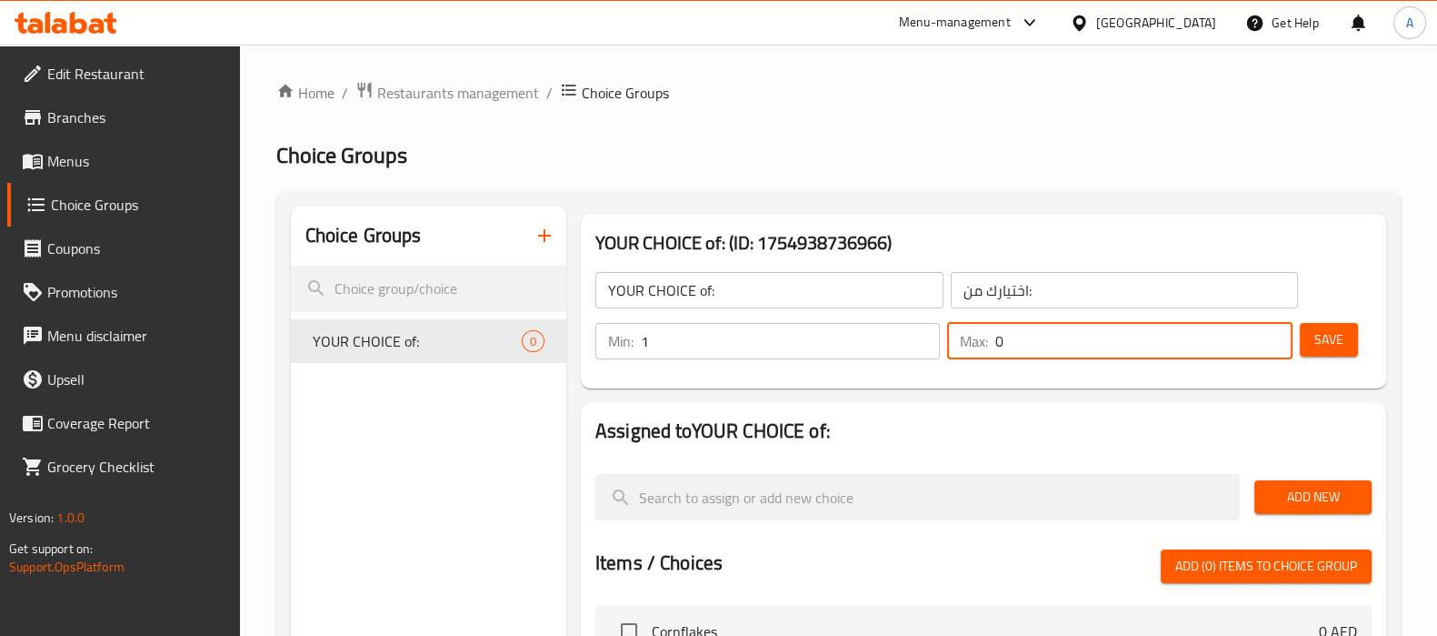
click at [1014, 345] on input "0" at bounding box center [1144, 341] width 296 height 36
type input "1"
click at [1320, 478] on div "Add New" at bounding box center [1313, 496] width 132 height 61
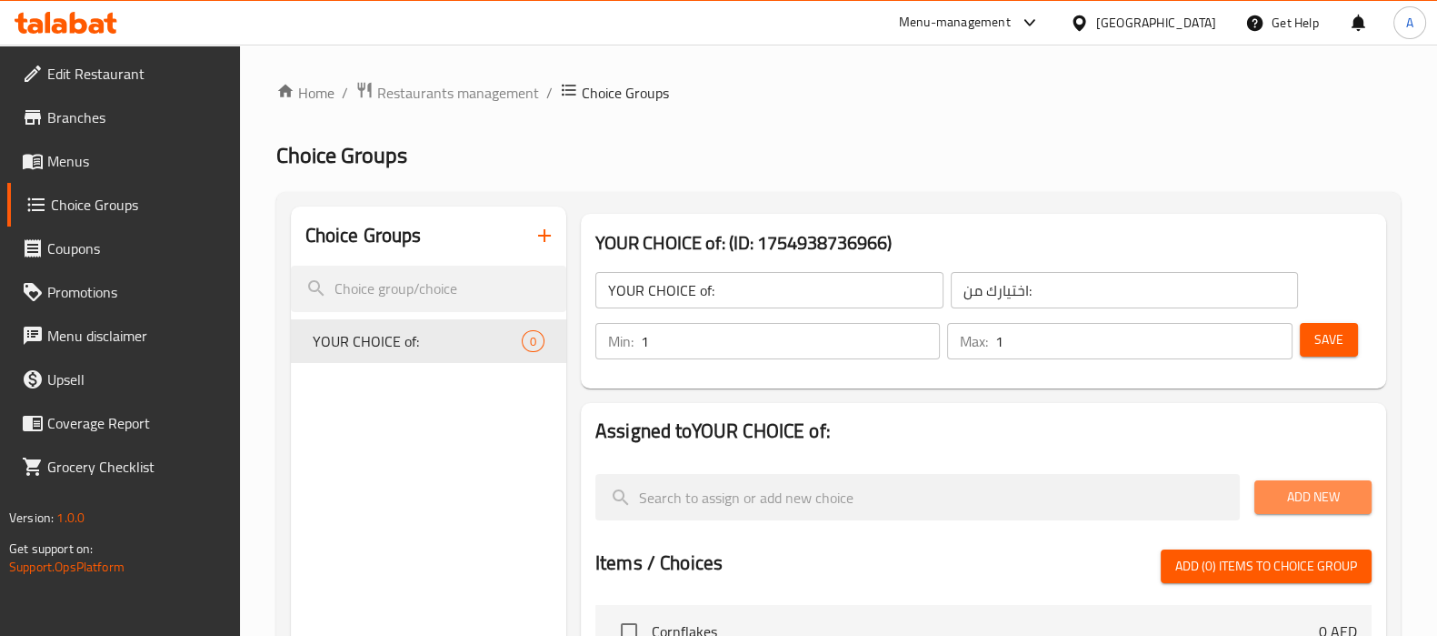
click at [1317, 497] on span "Add New" at bounding box center [1313, 497] width 88 height 23
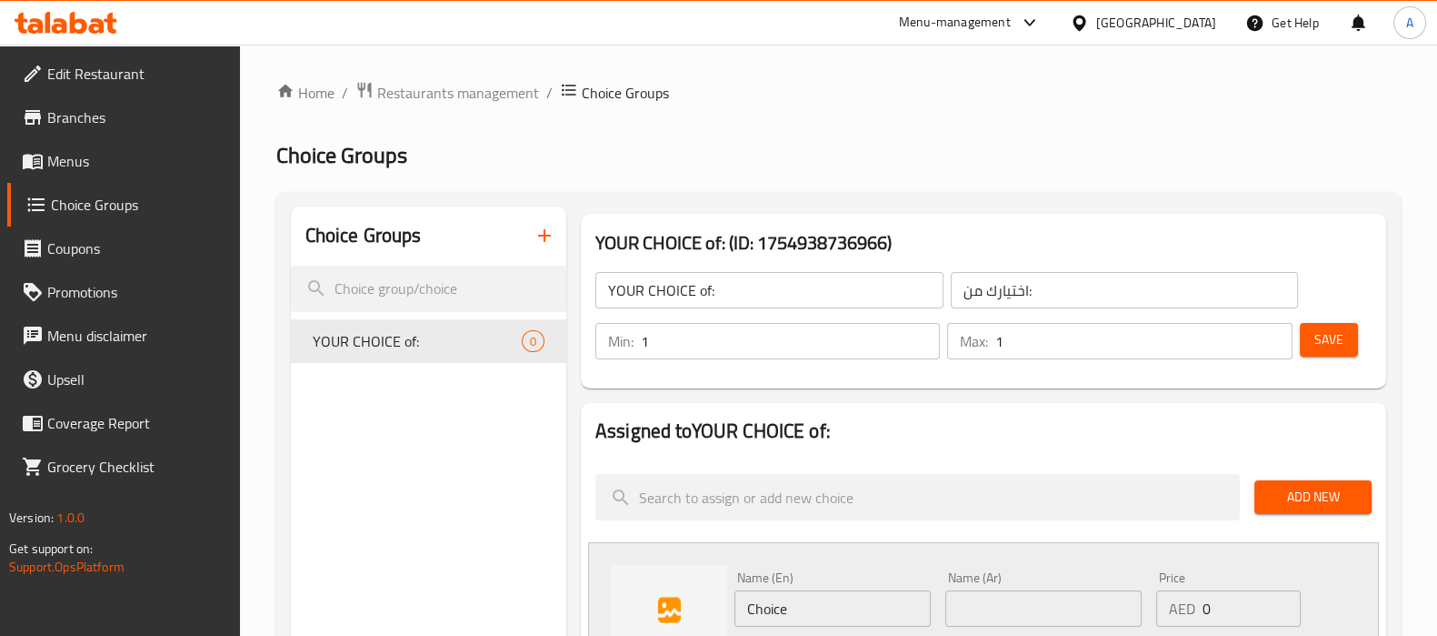
click at [819, 611] on input "Choice" at bounding box center [833, 608] width 196 height 36
click at [826, 598] on input "Choice" at bounding box center [833, 608] width 196 height 36
paste input "Small"
type input "Small"
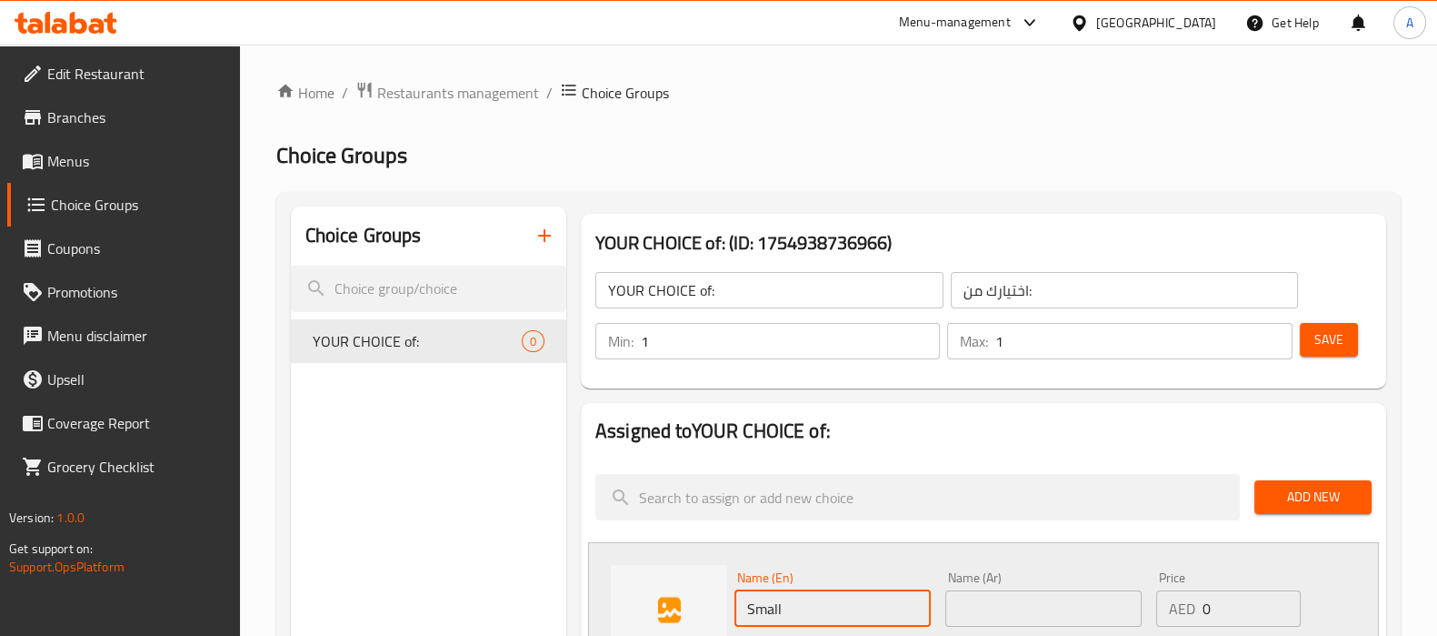
click at [1025, 609] on input "text" at bounding box center [1044, 608] width 196 height 36
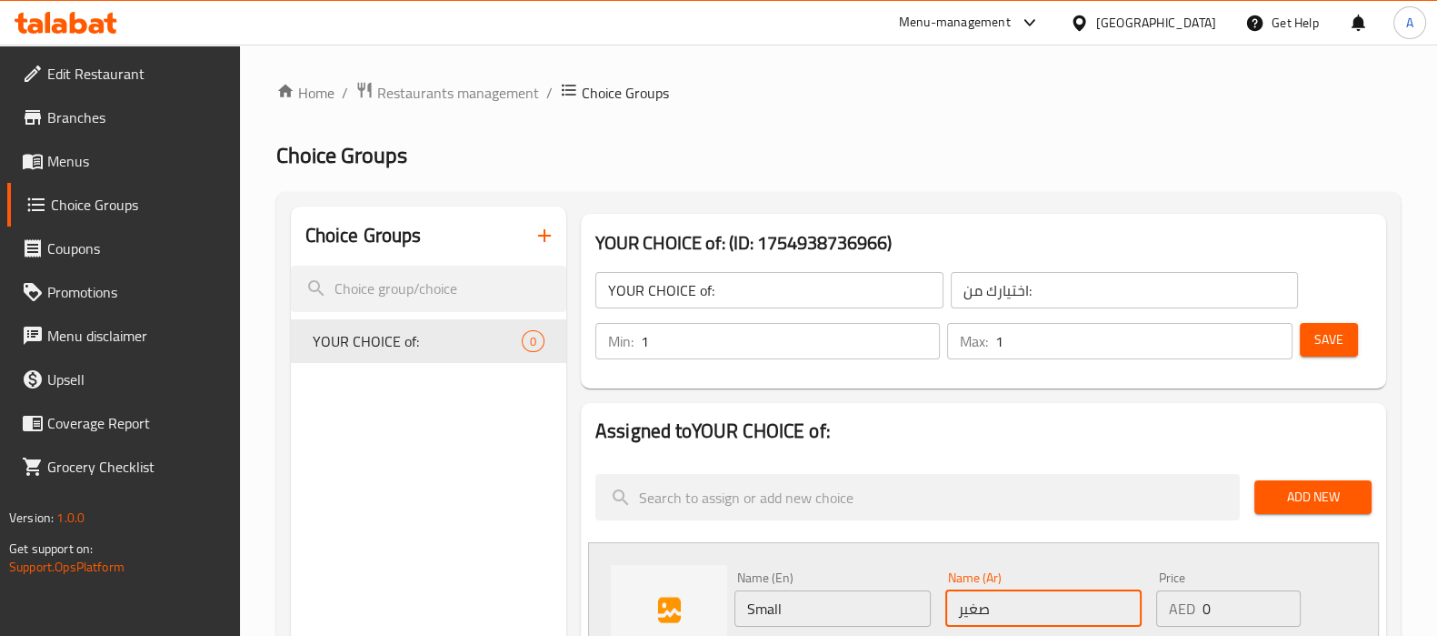
type input "صغير"
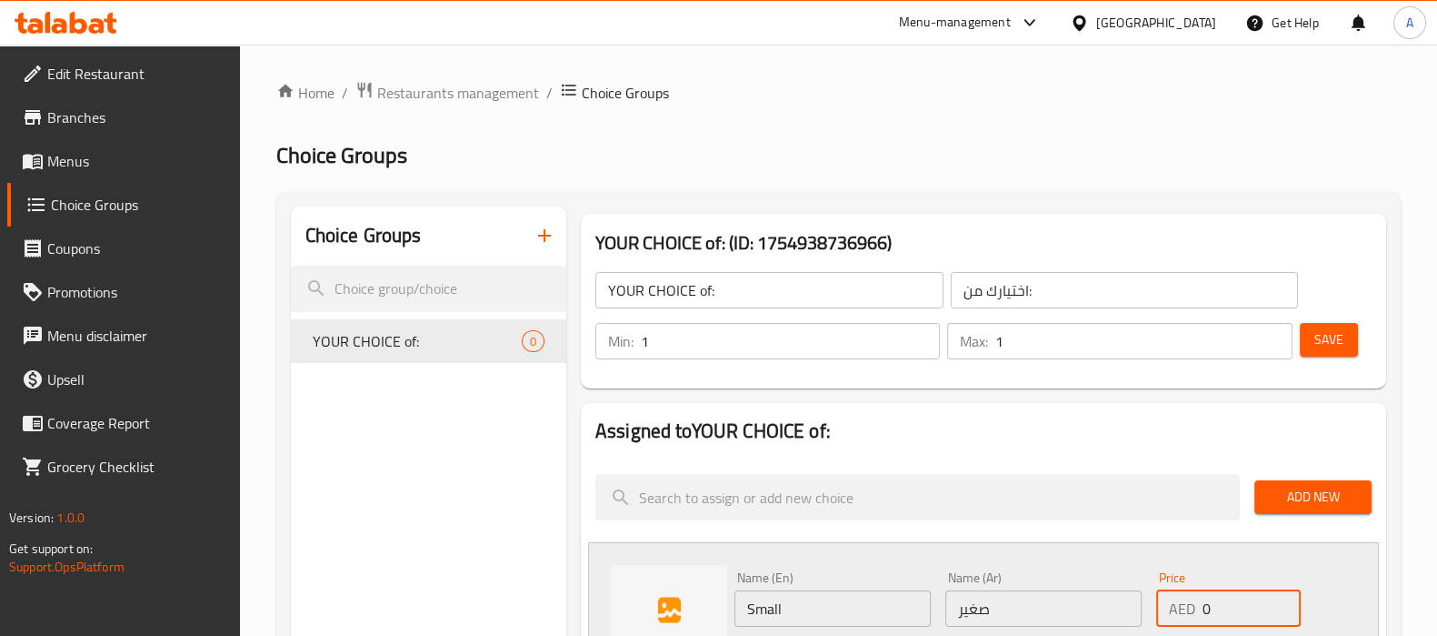
click at [1205, 606] on input "0" at bounding box center [1251, 608] width 97 height 36
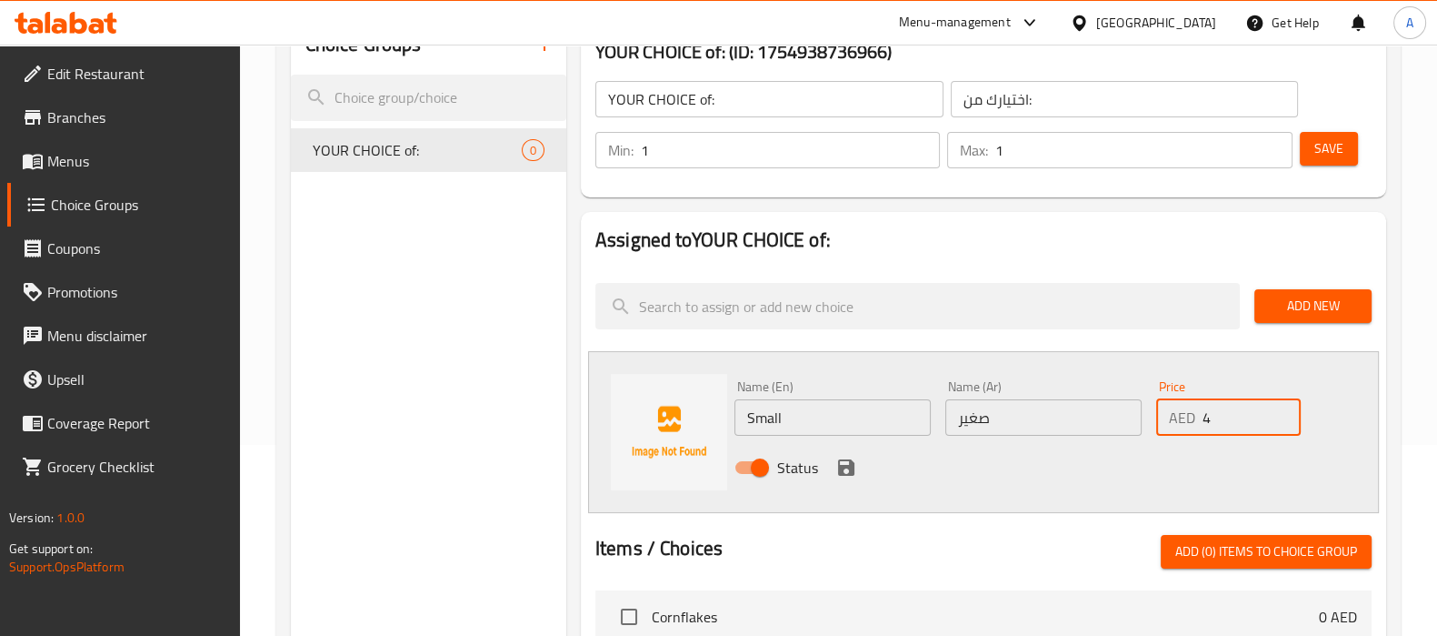
scroll to position [226, 0]
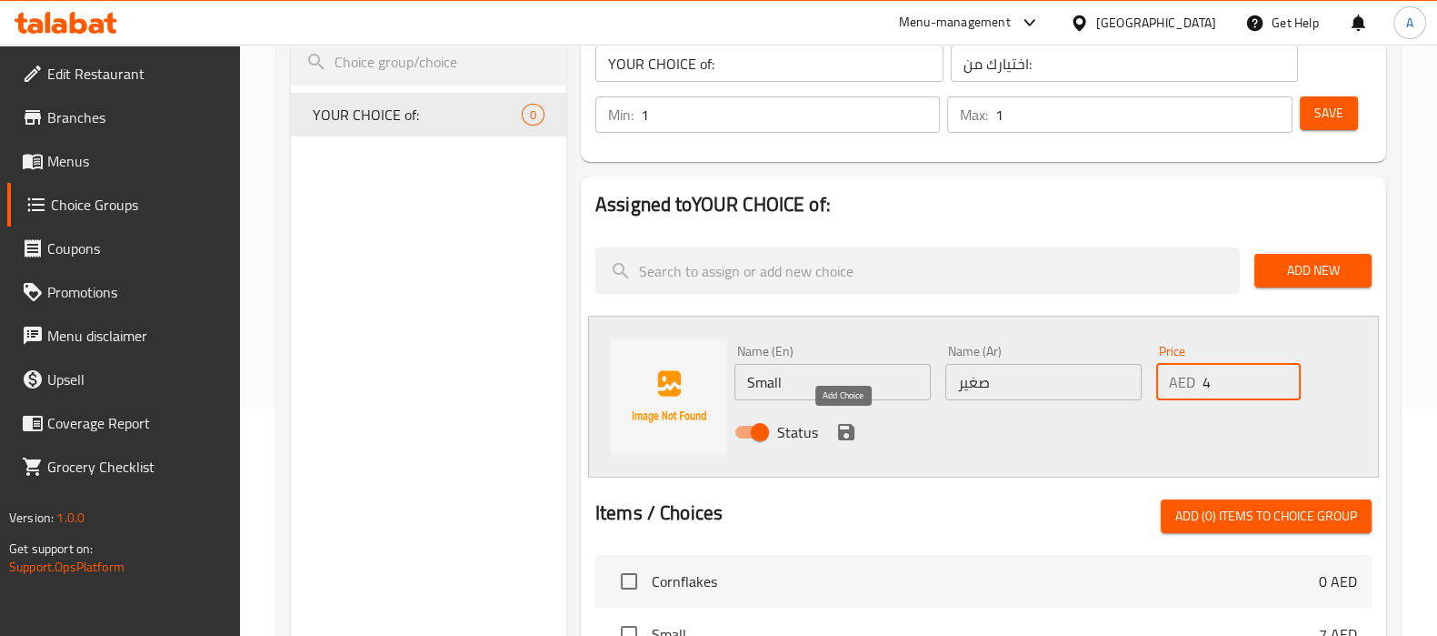
type input "4"
click at [851, 436] on icon "save" at bounding box center [846, 432] width 16 height 16
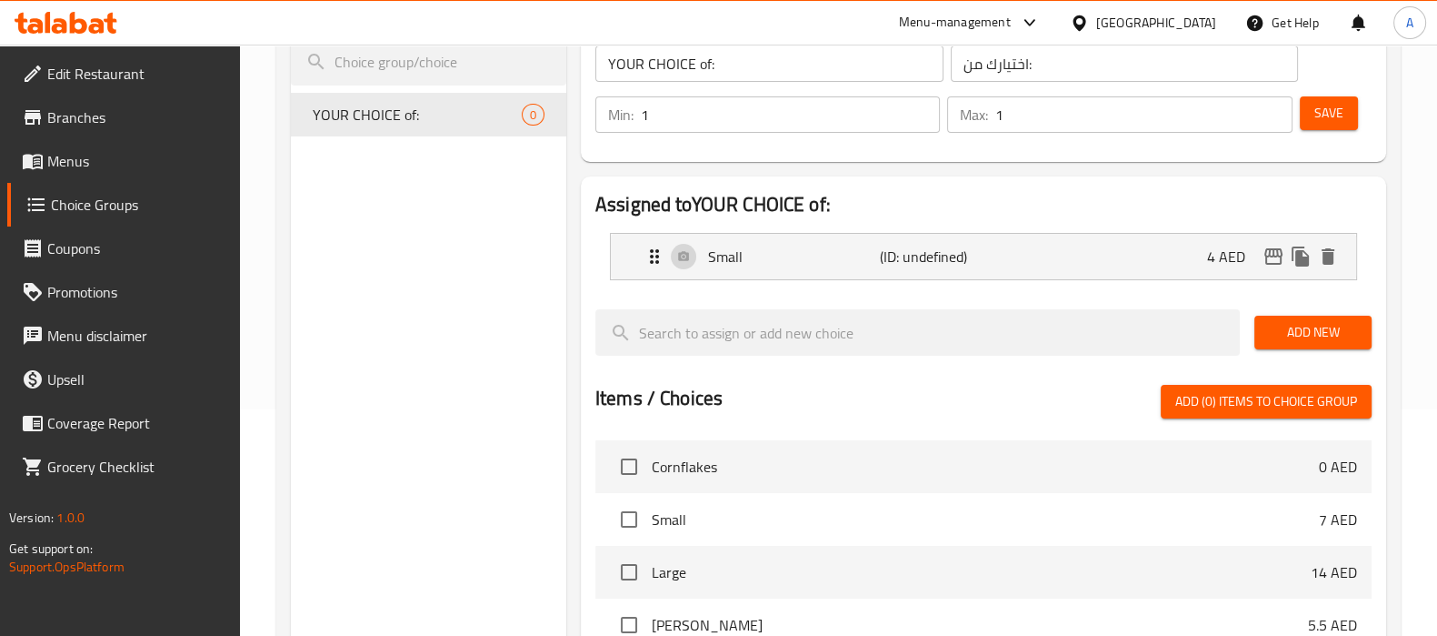
click at [1293, 339] on span "Add New" at bounding box center [1313, 332] width 88 height 23
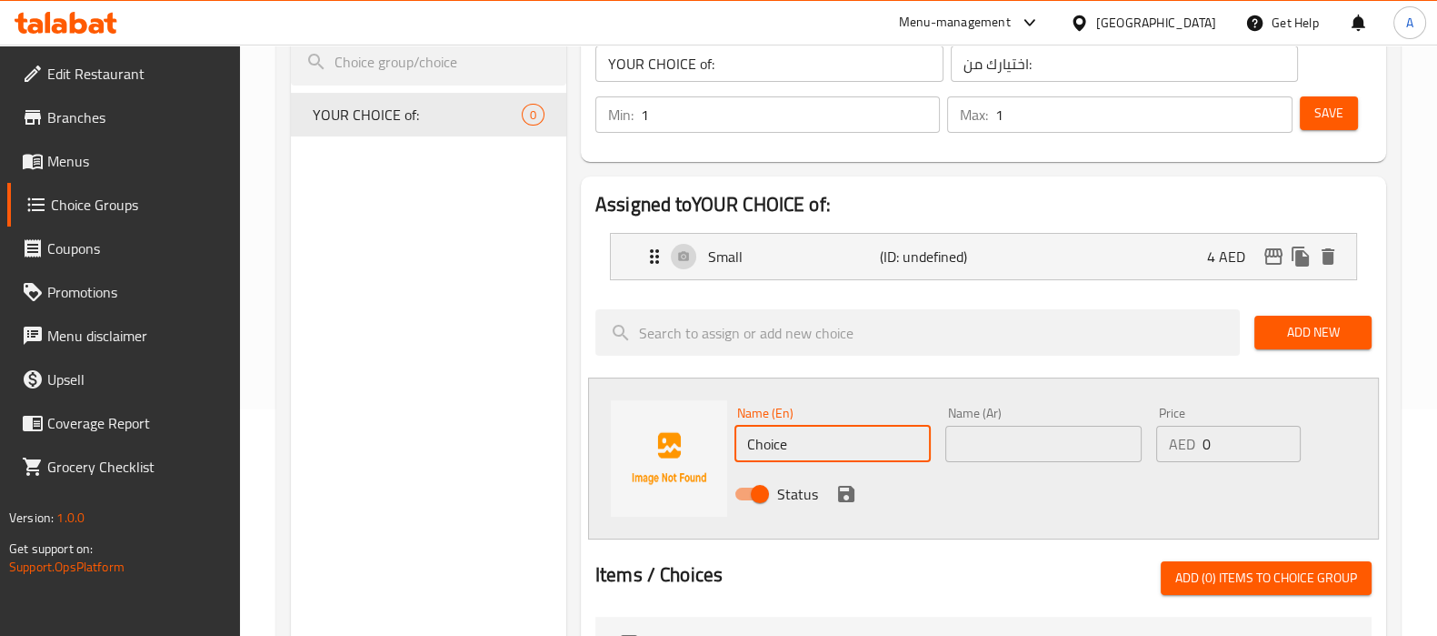
click at [834, 449] on input "Choice" at bounding box center [833, 444] width 196 height 36
paste input "Medium"
type input "Medium"
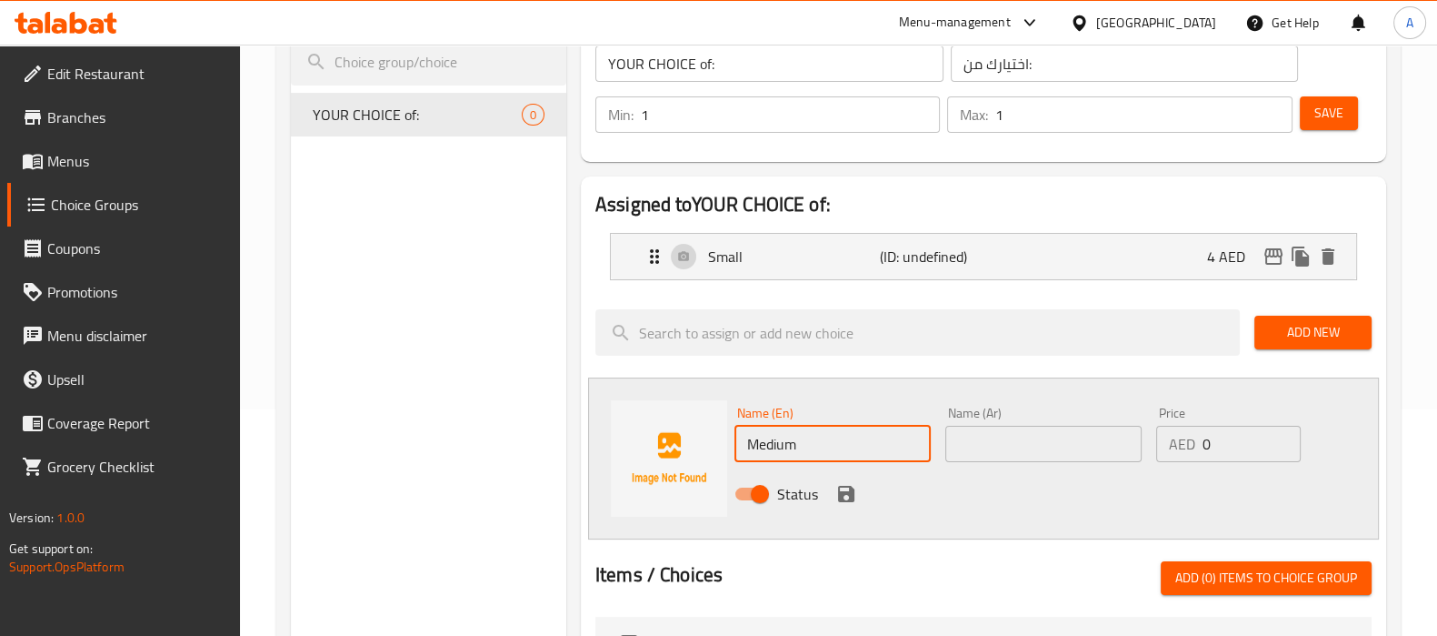
click at [1013, 449] on input "text" at bounding box center [1044, 444] width 196 height 36
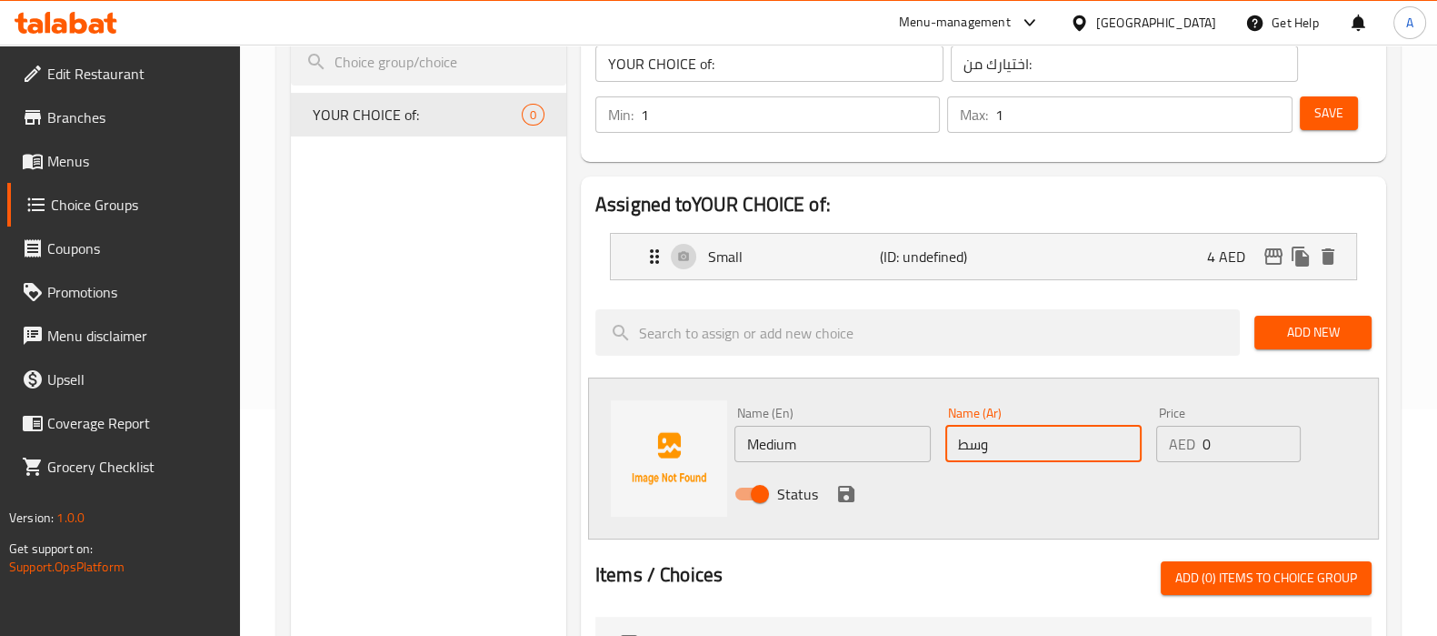
type input "وسط"
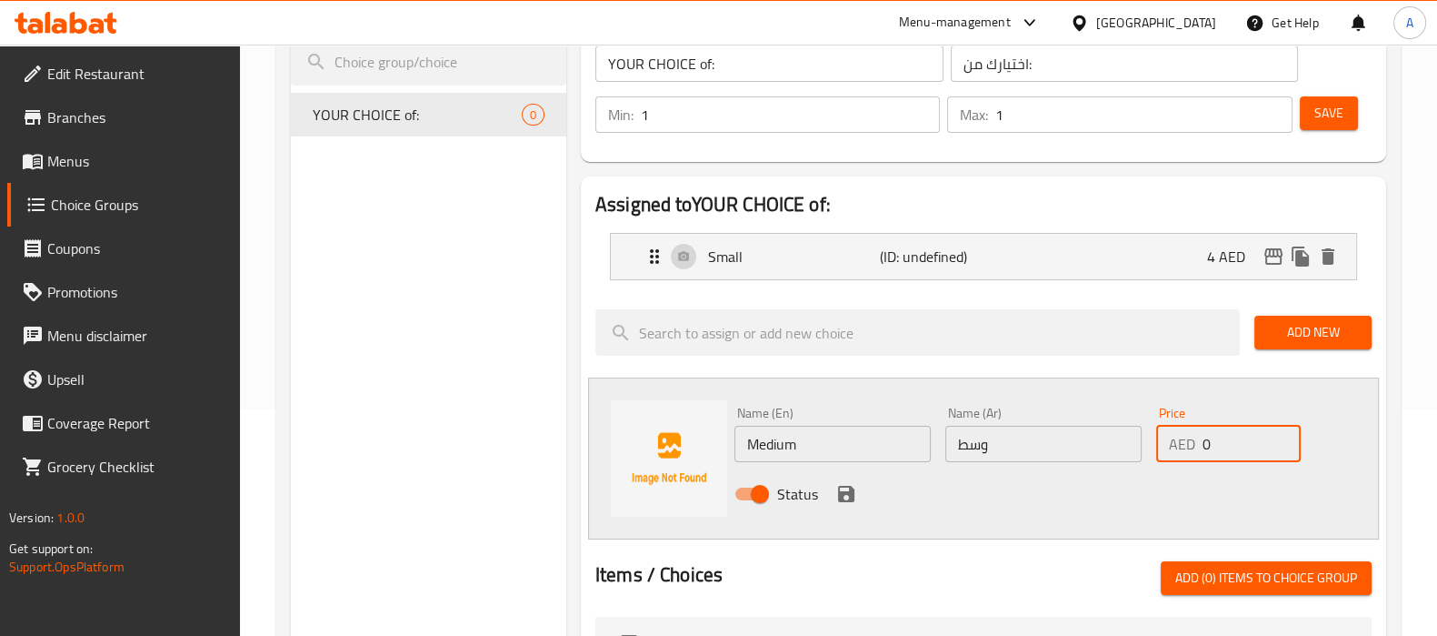
drag, startPoint x: 1222, startPoint y: 439, endPoint x: 1147, endPoint y: 446, distance: 74.9
click at [1147, 446] on div "Name (En) Medium Name (En) Name (Ar) وسط Name (Ar) Price AED 0 Price Status" at bounding box center [1044, 458] width 634 height 119
type input "7"
click at [855, 502] on icon "save" at bounding box center [847, 494] width 22 height 22
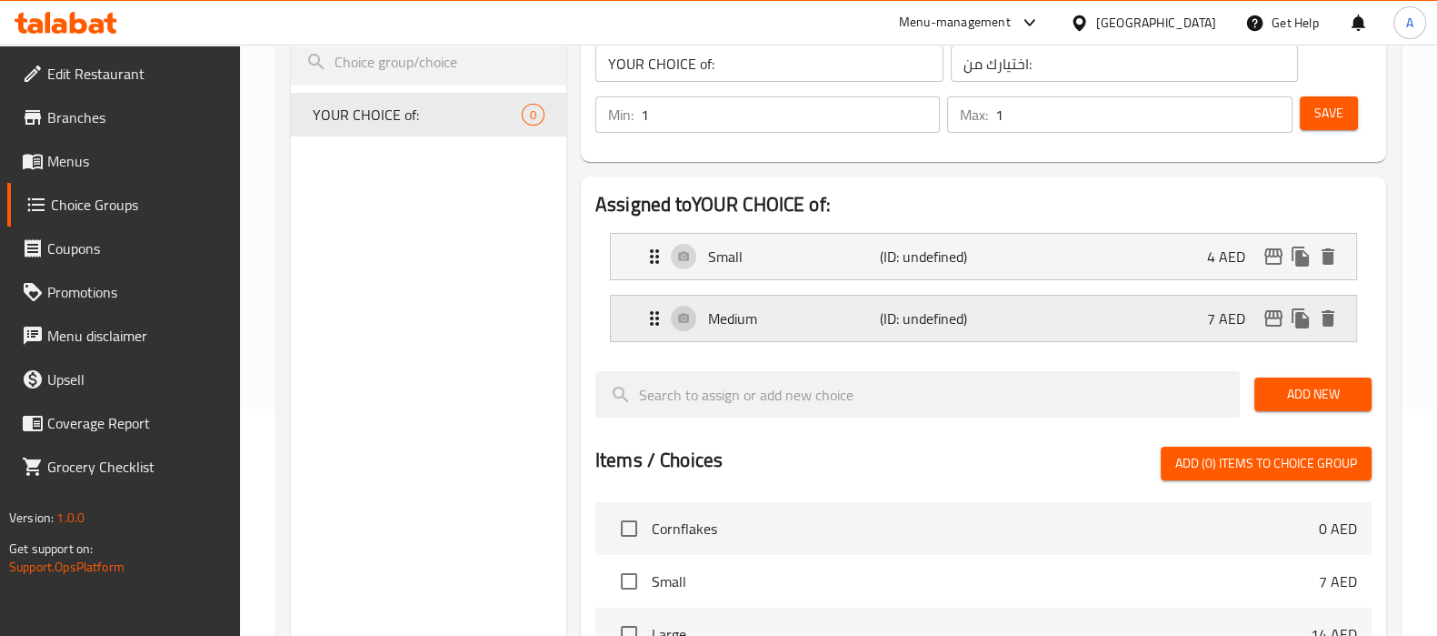
click at [1346, 389] on span "Add New" at bounding box center [1313, 394] width 88 height 23
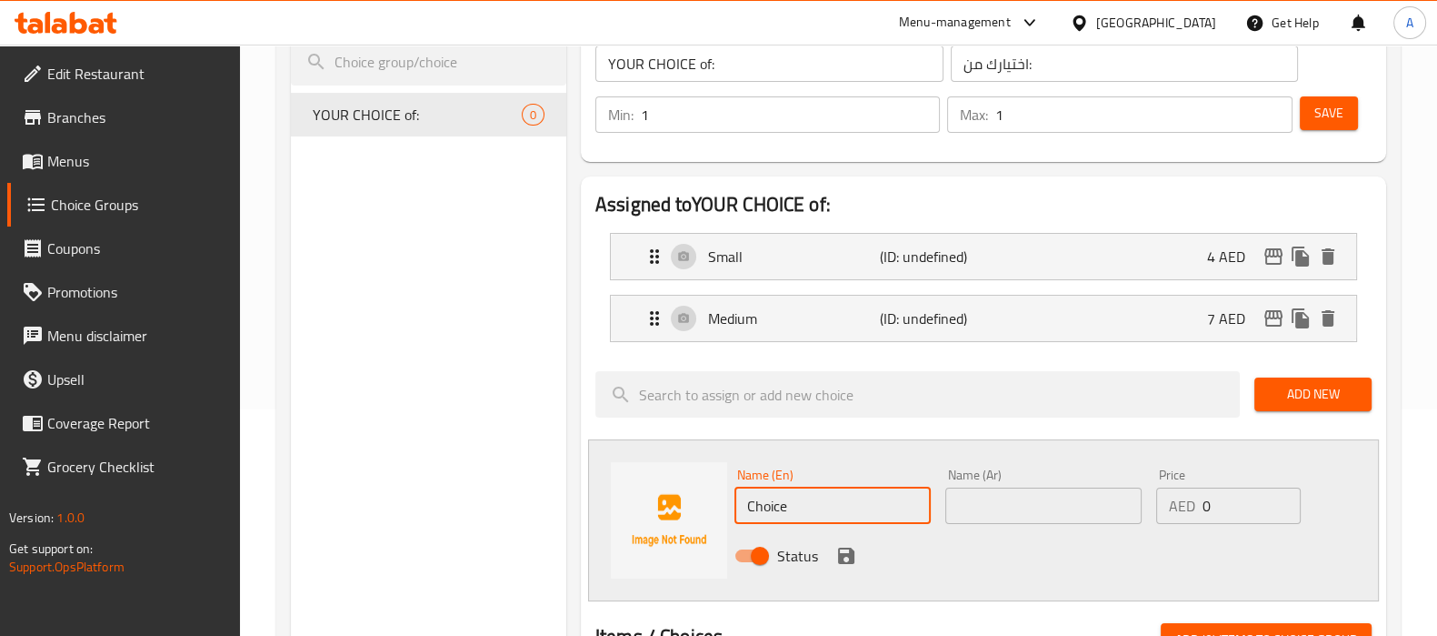
click at [826, 515] on input "Choice" at bounding box center [833, 505] width 196 height 36
paste input "Larg"
type input "Large"
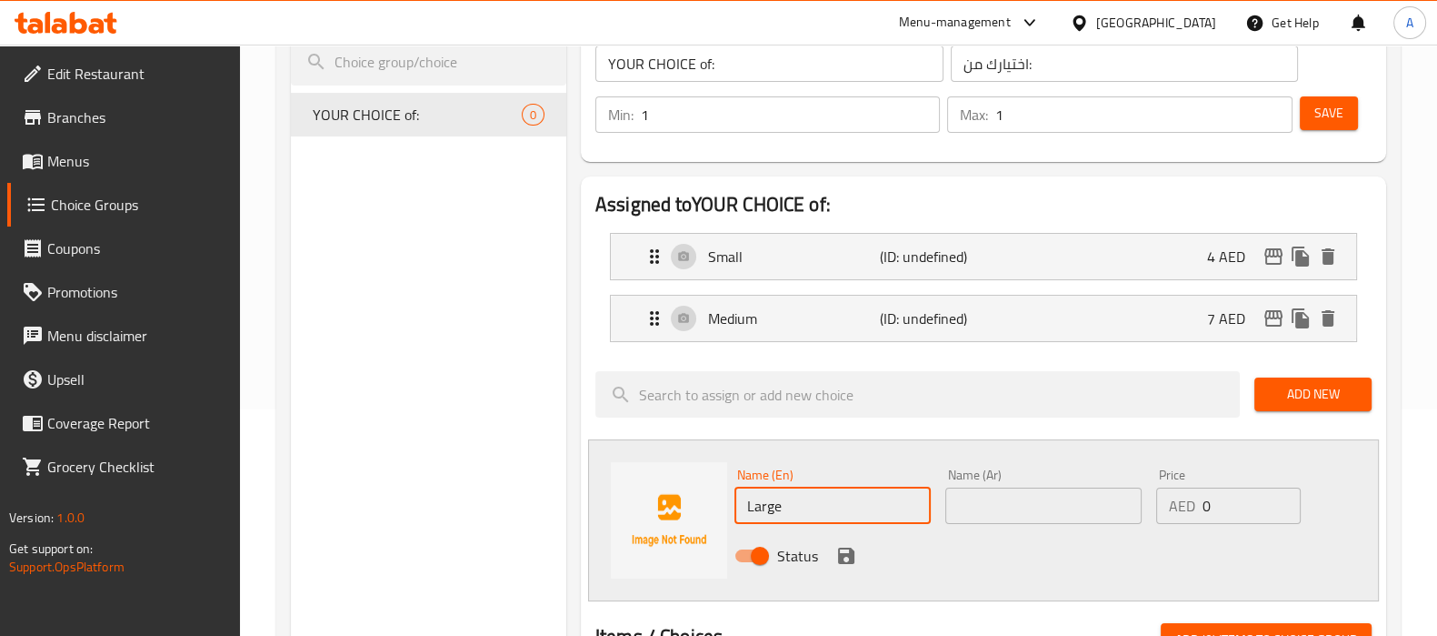
click at [1002, 516] on input "text" at bounding box center [1044, 505] width 196 height 36
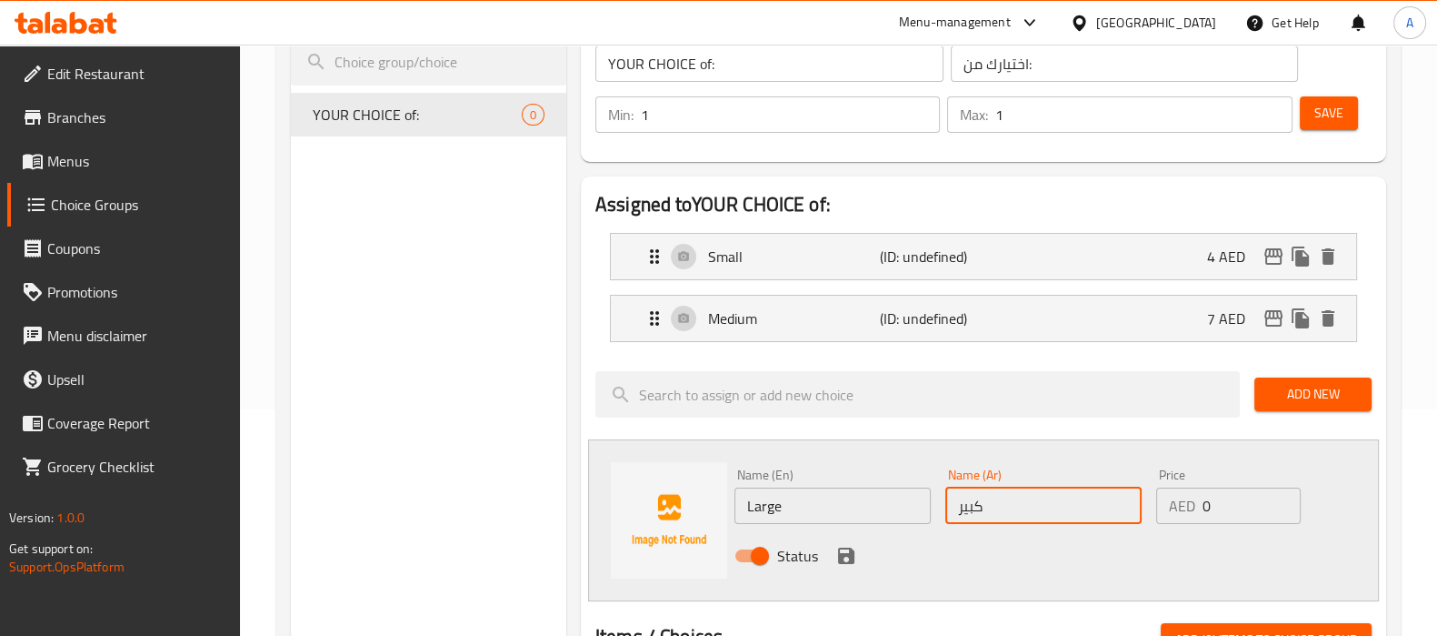
type input "كبير"
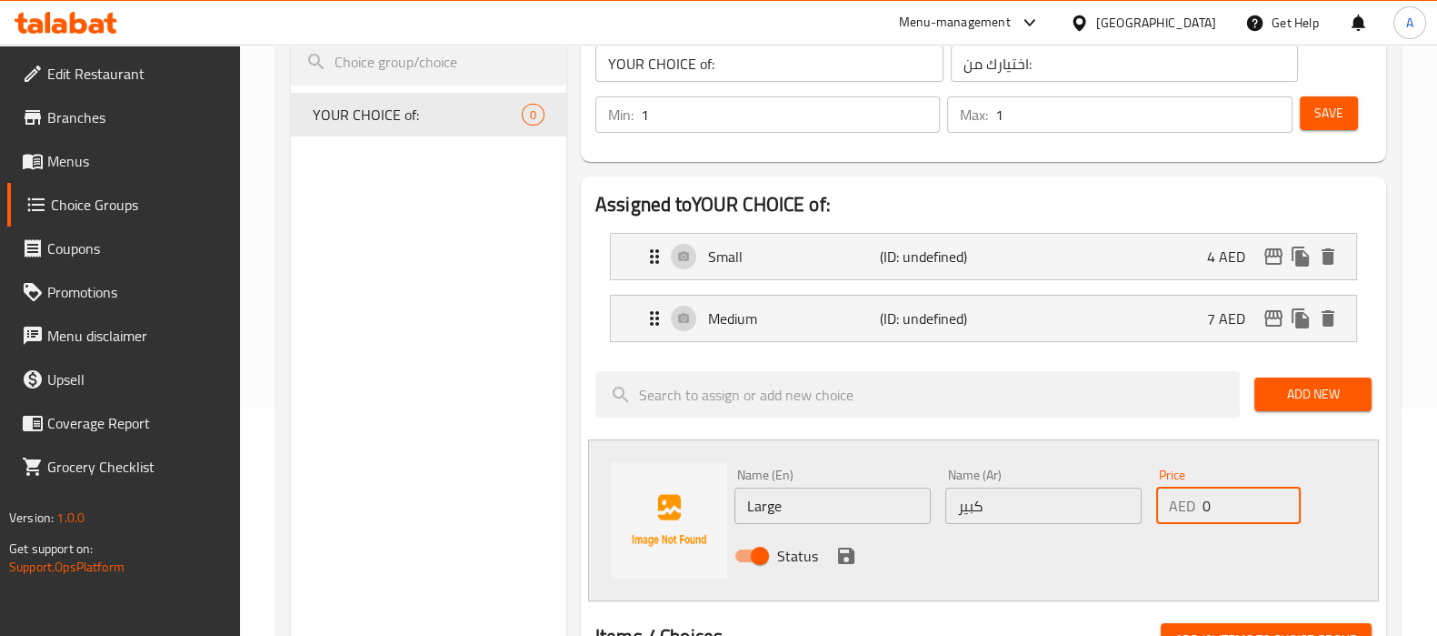
drag, startPoint x: 1266, startPoint y: 511, endPoint x: 1196, endPoint y: 514, distance: 70.1
click at [1196, 514] on div "AED 0 Price" at bounding box center [1229, 505] width 144 height 36
type input "14"
click at [846, 556] on icon "save" at bounding box center [847, 556] width 22 height 22
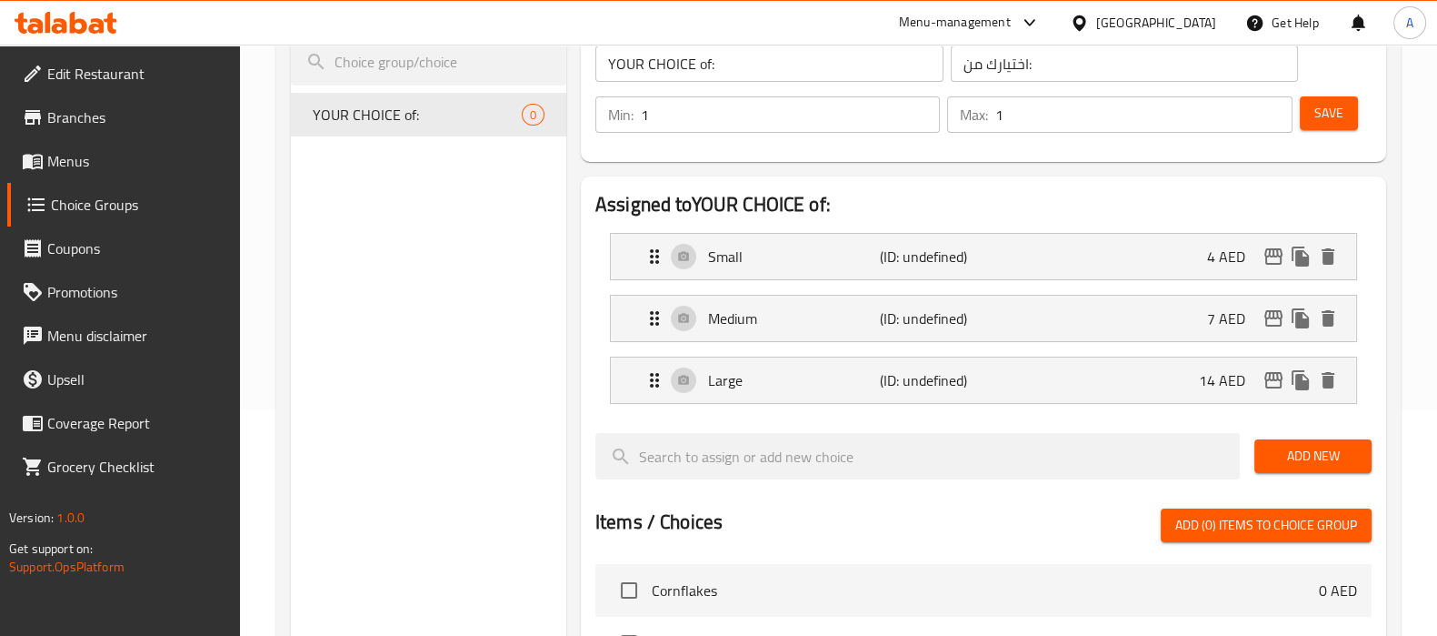
click at [1321, 97] on button "Save" at bounding box center [1329, 113] width 58 height 34
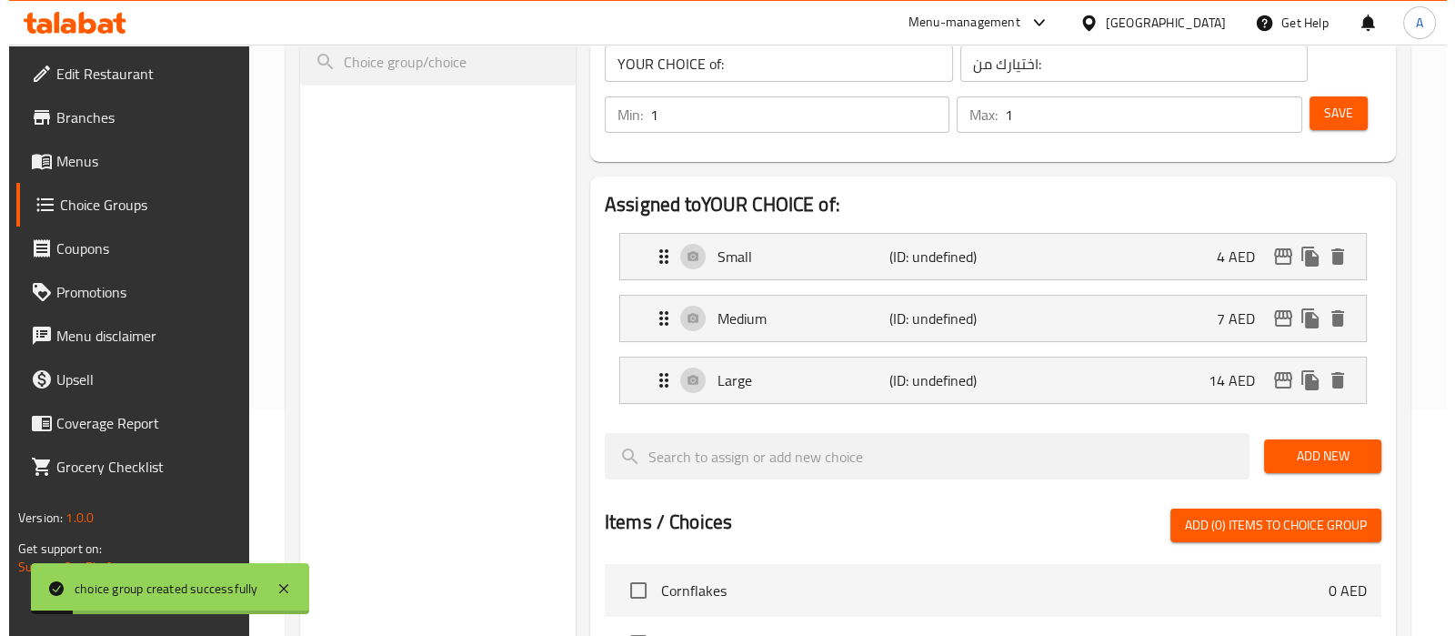
scroll to position [727, 0]
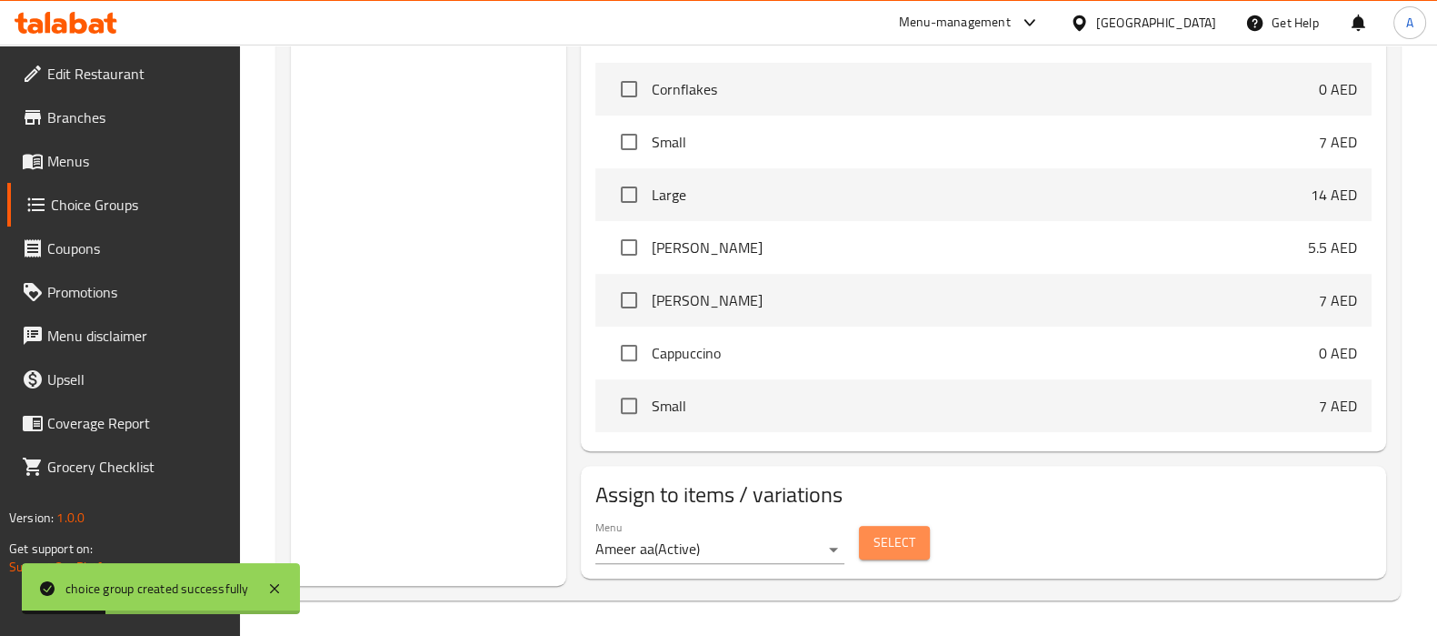
click at [906, 542] on span "Select" at bounding box center [895, 542] width 42 height 23
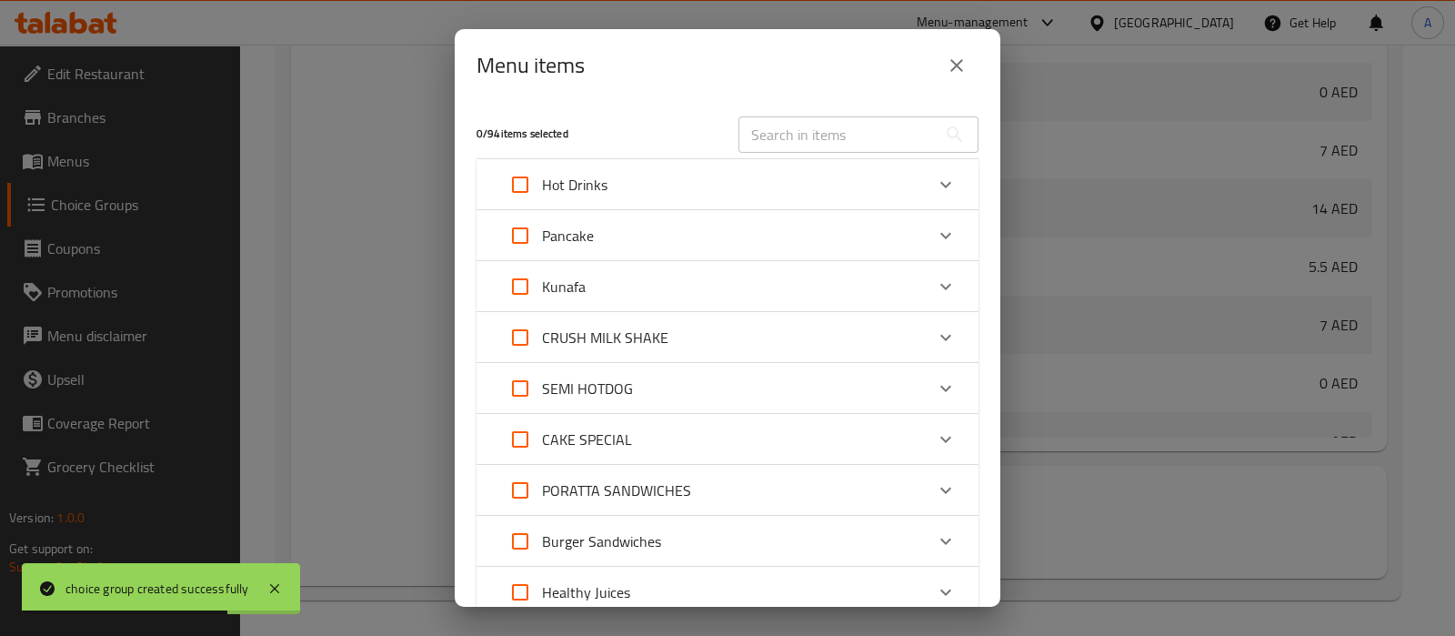
click at [752, 198] on div "Hot Drinks" at bounding box center [711, 185] width 426 height 44
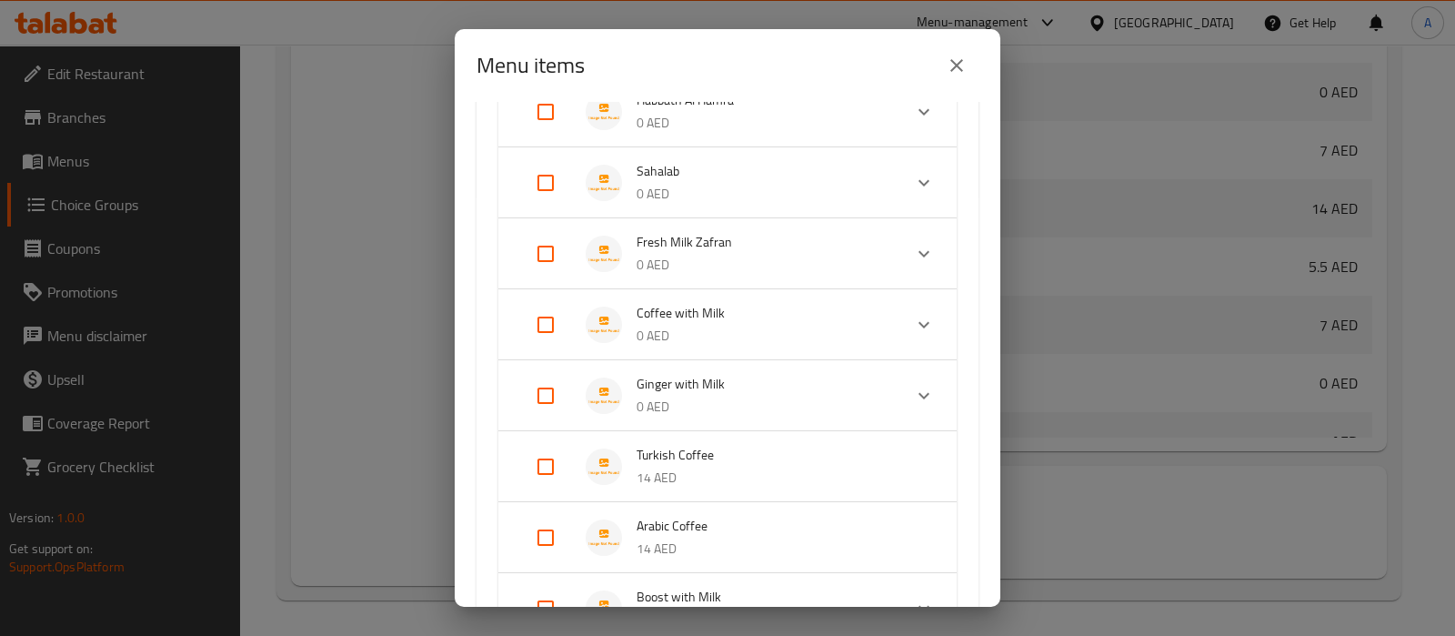
scroll to position [568, 0]
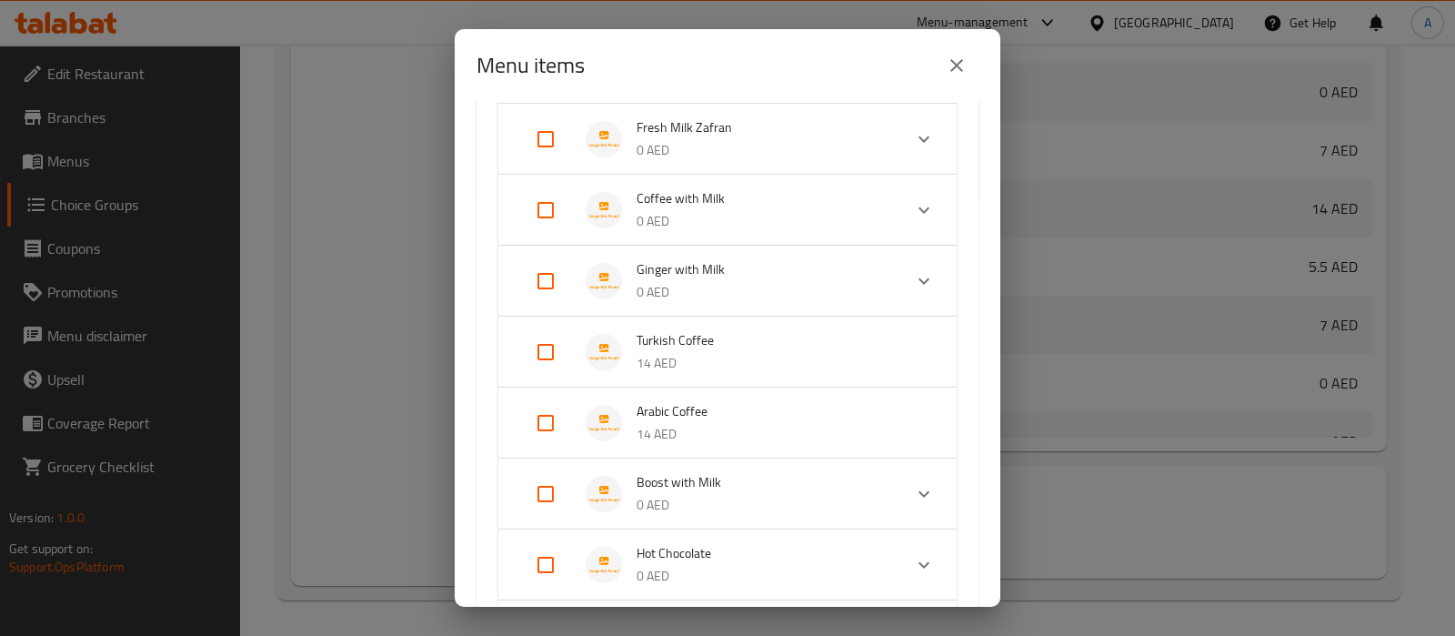
click at [548, 347] on input "Expand" at bounding box center [546, 352] width 44 height 44
checkbox input "true"
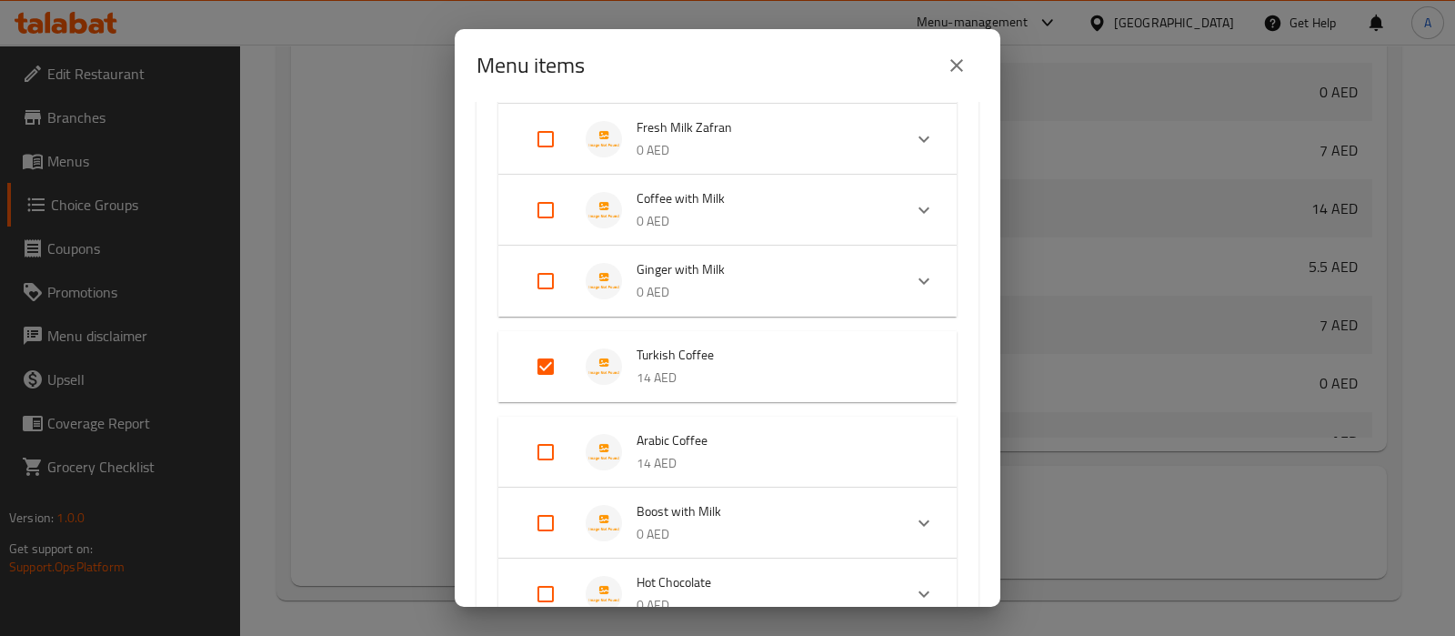
click at [550, 446] on input "Expand" at bounding box center [546, 452] width 44 height 44
checkbox input "true"
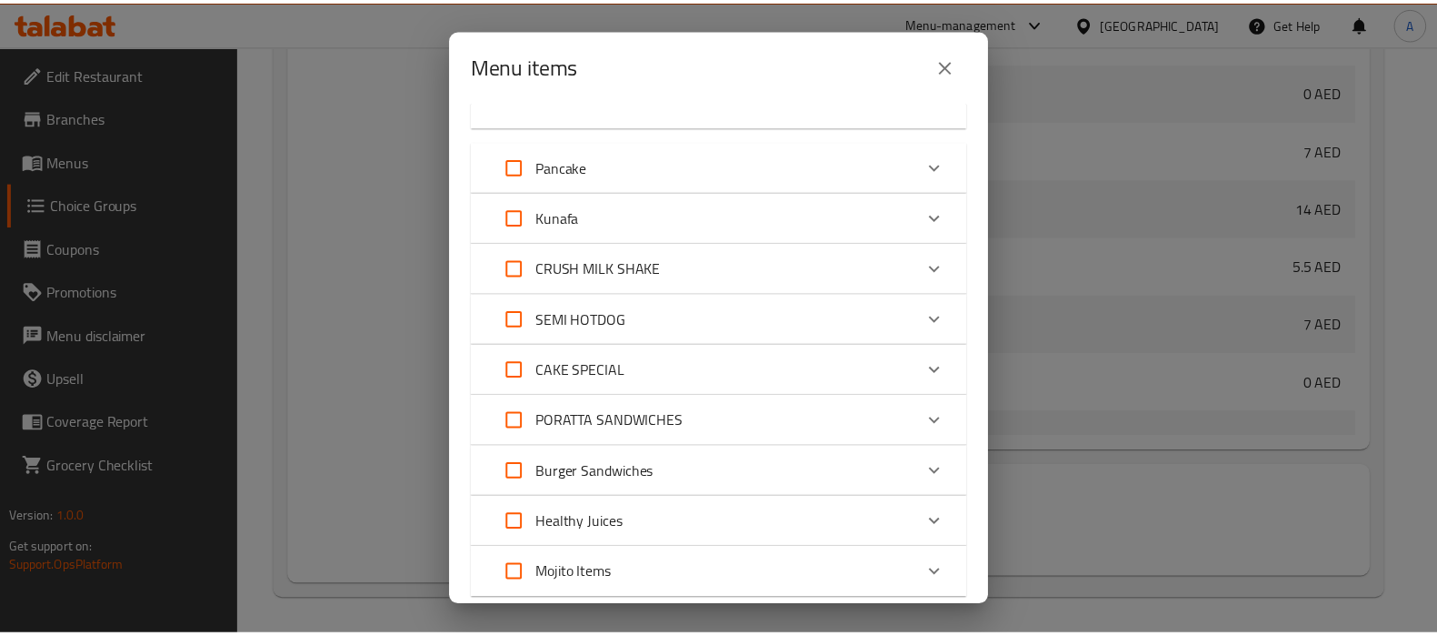
scroll to position [1515, 0]
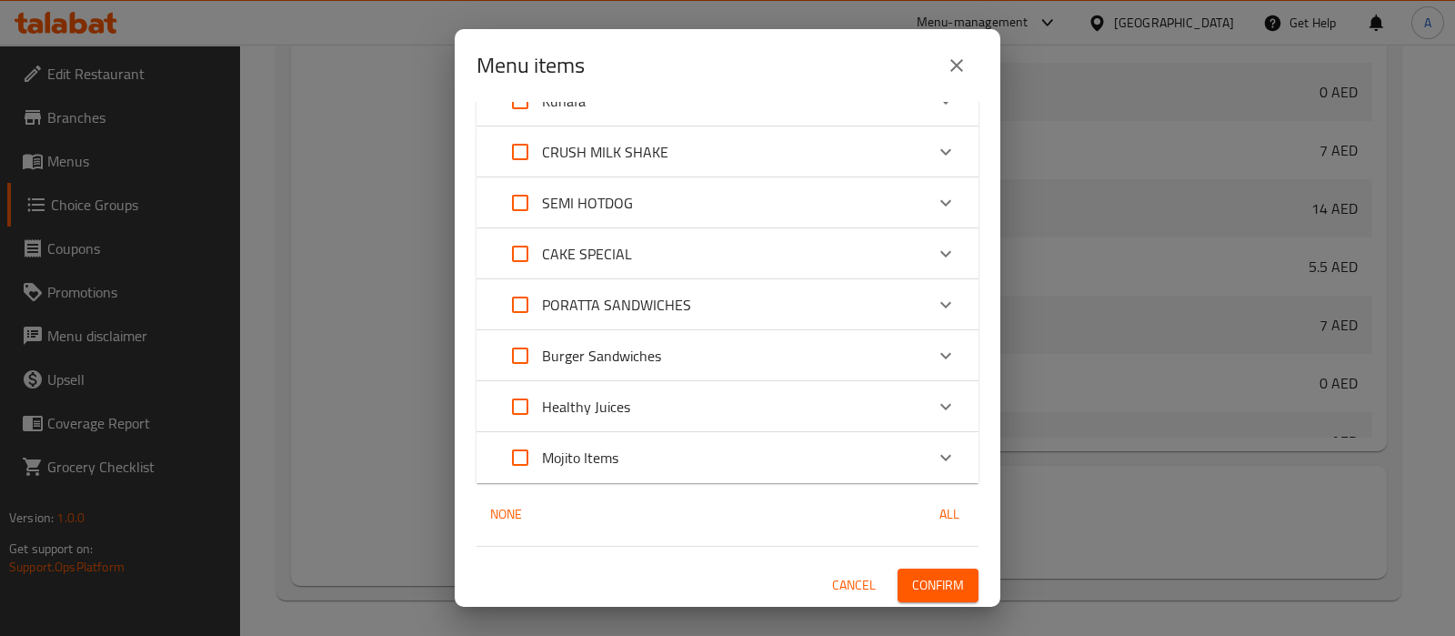
click at [926, 580] on span "Confirm" at bounding box center [938, 585] width 52 height 23
